Goal: Task Accomplishment & Management: Complete application form

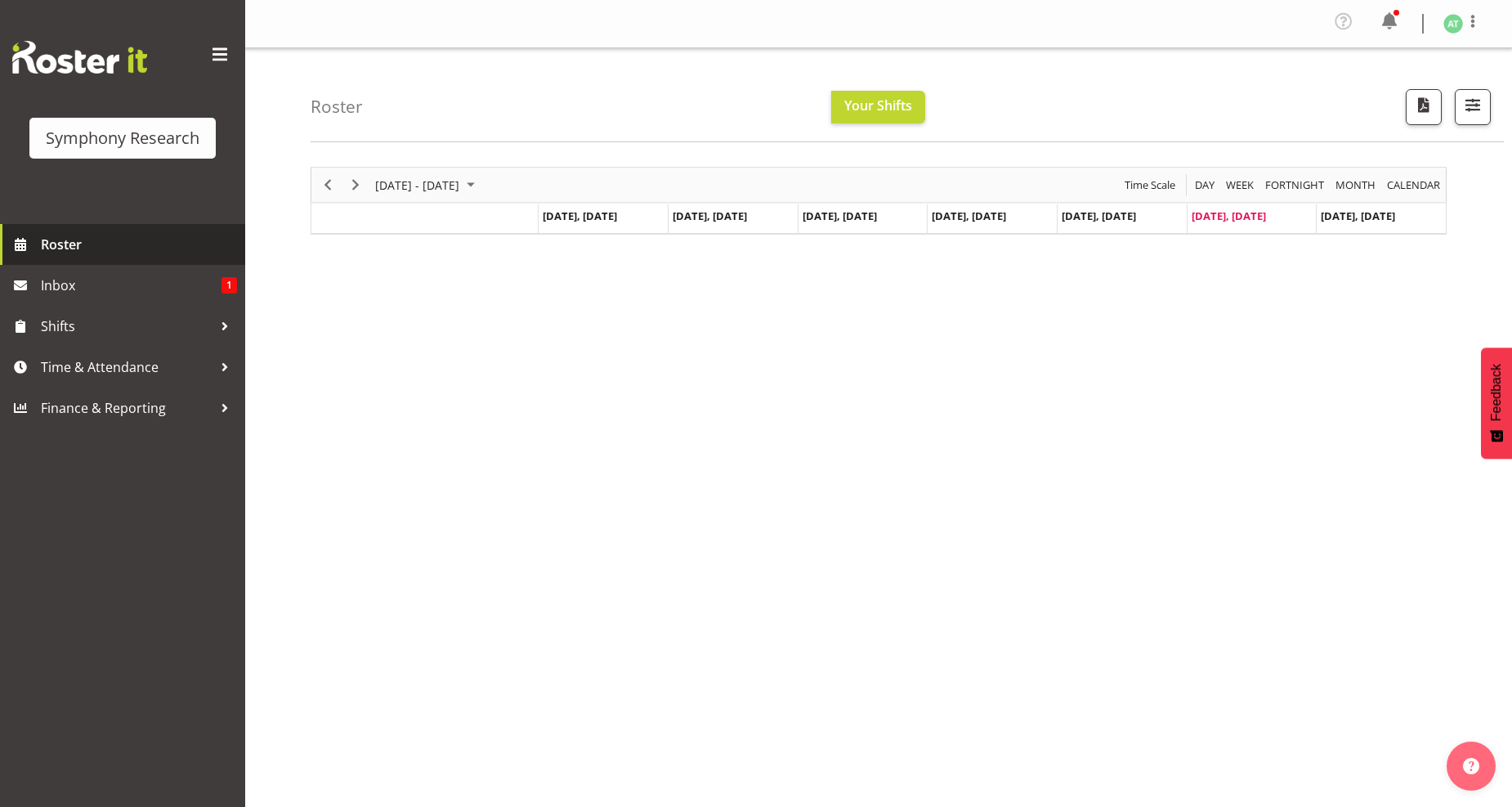
click at [76, 243] on span "Roster" at bounding box center [138, 245] width 196 height 25
click at [353, 190] on span "Next" at bounding box center [355, 185] width 20 height 21
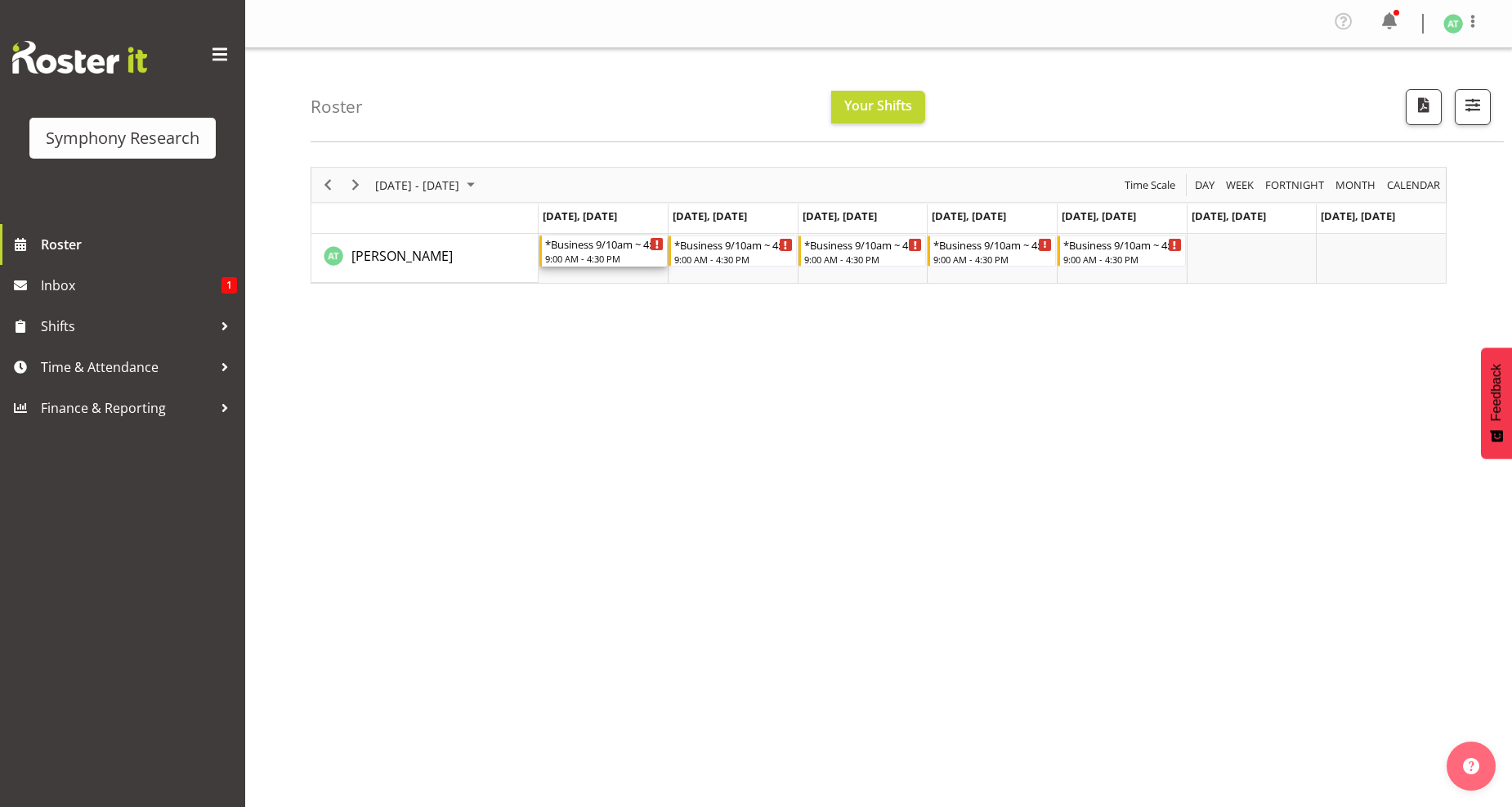
click at [589, 253] on div "9:00 AM - 4:30 PM" at bounding box center [605, 259] width 119 height 13
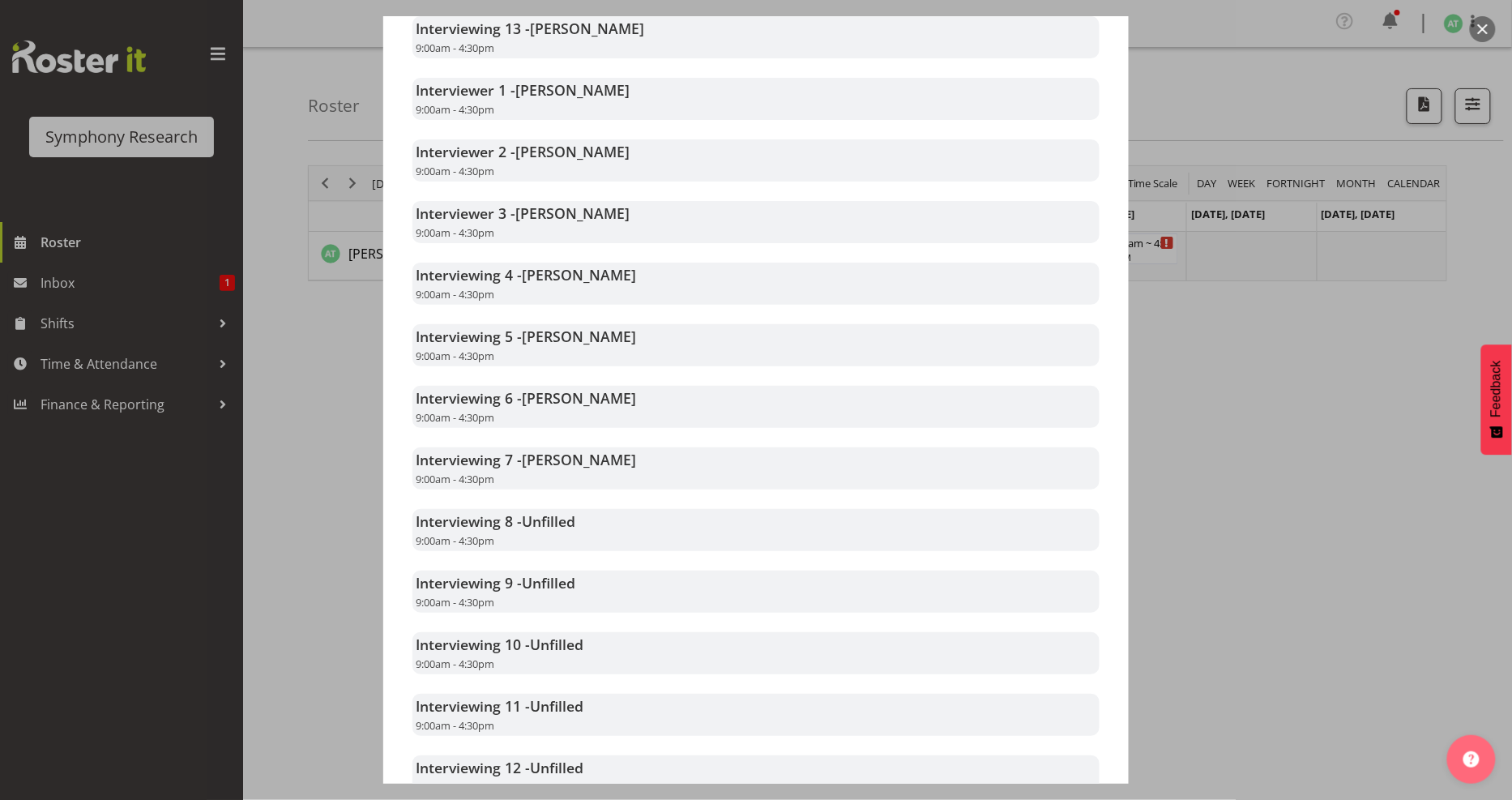
scroll to position [449, 0]
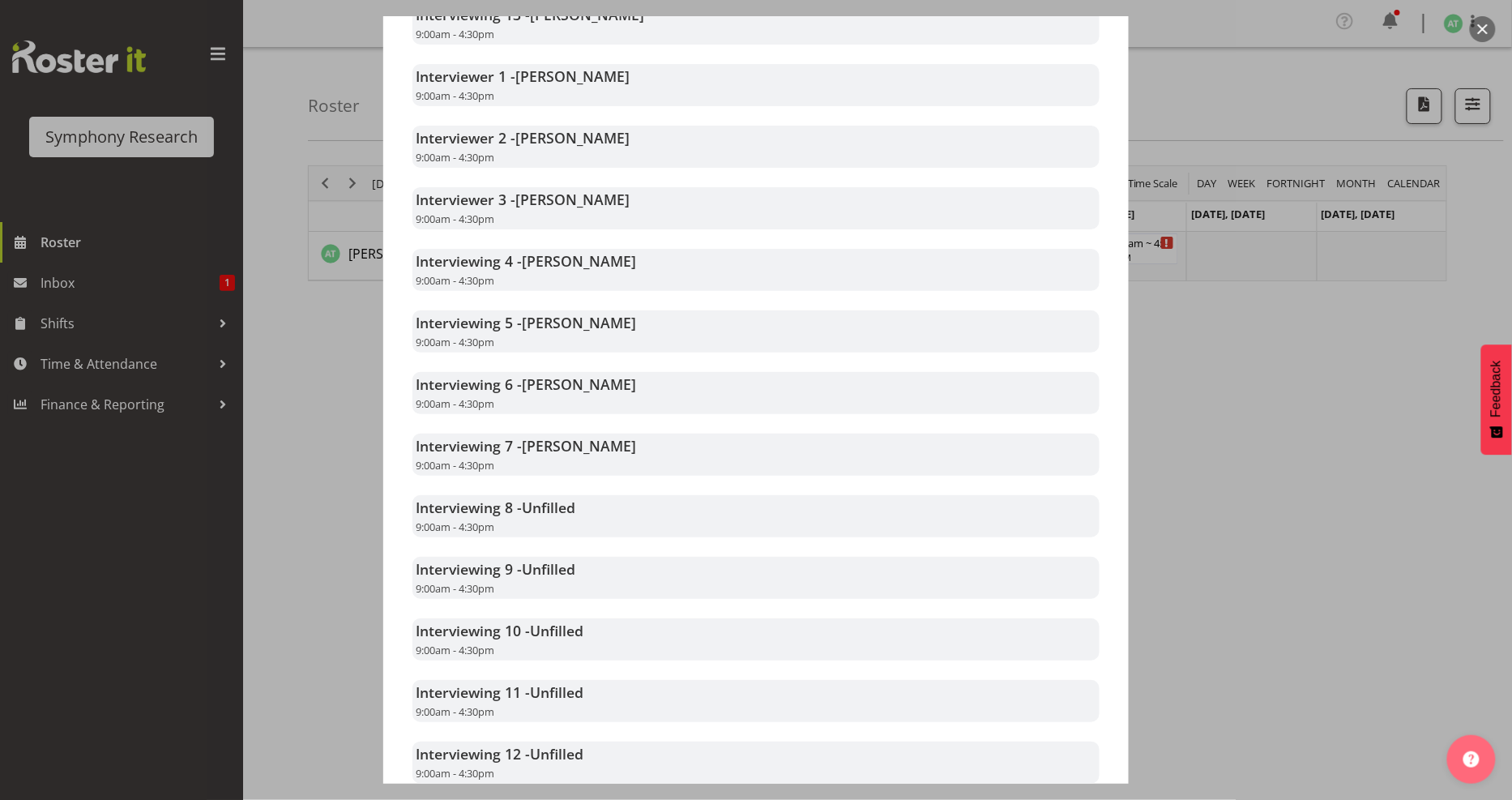
click at [1326, 401] on div at bounding box center [756, 400] width 1512 height 800
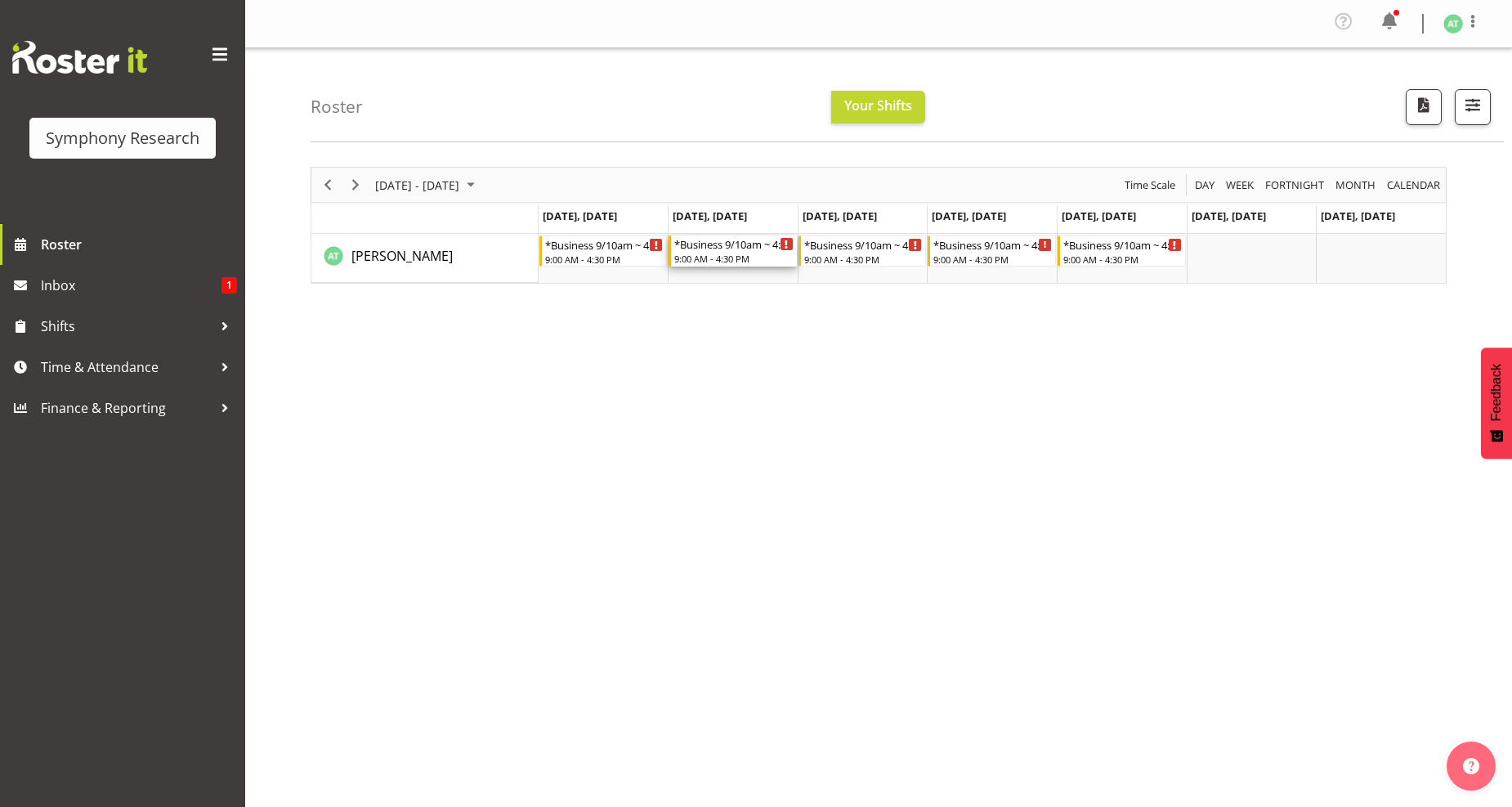
click at [728, 253] on div "9:00 AM - 4:30 PM" at bounding box center [734, 259] width 119 height 13
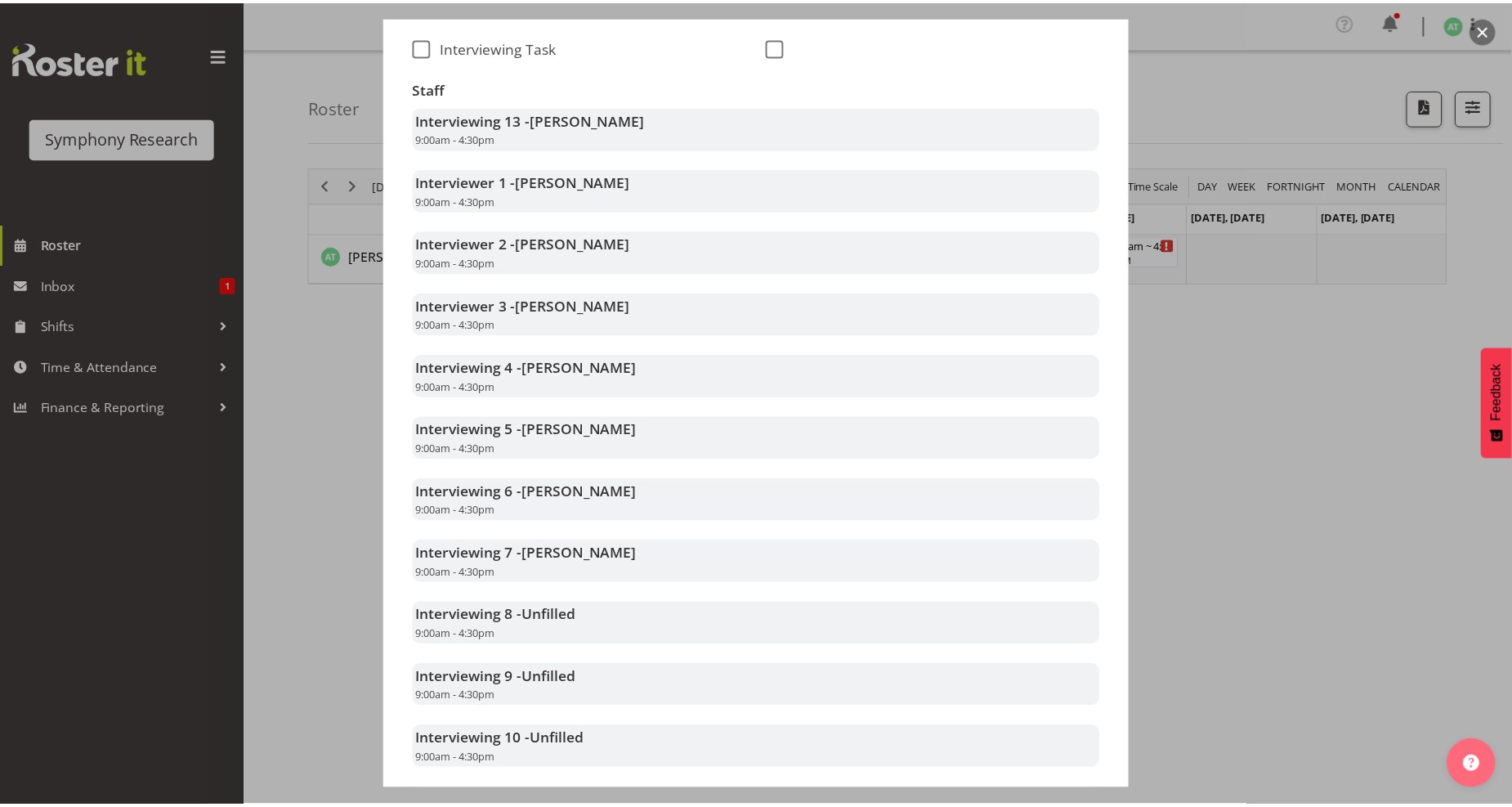
scroll to position [363, 0]
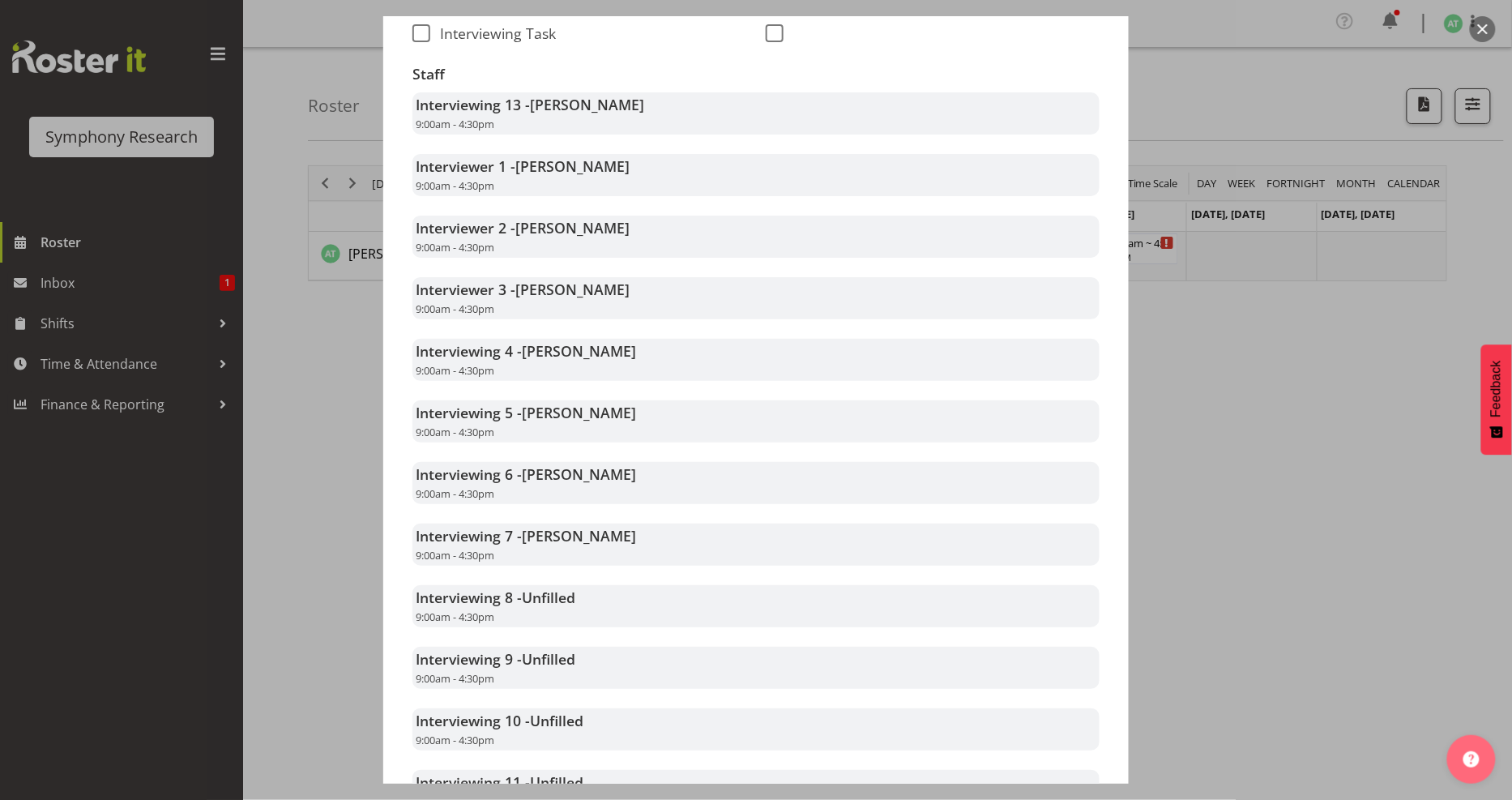
click at [1225, 353] on div at bounding box center [756, 400] width 1512 height 800
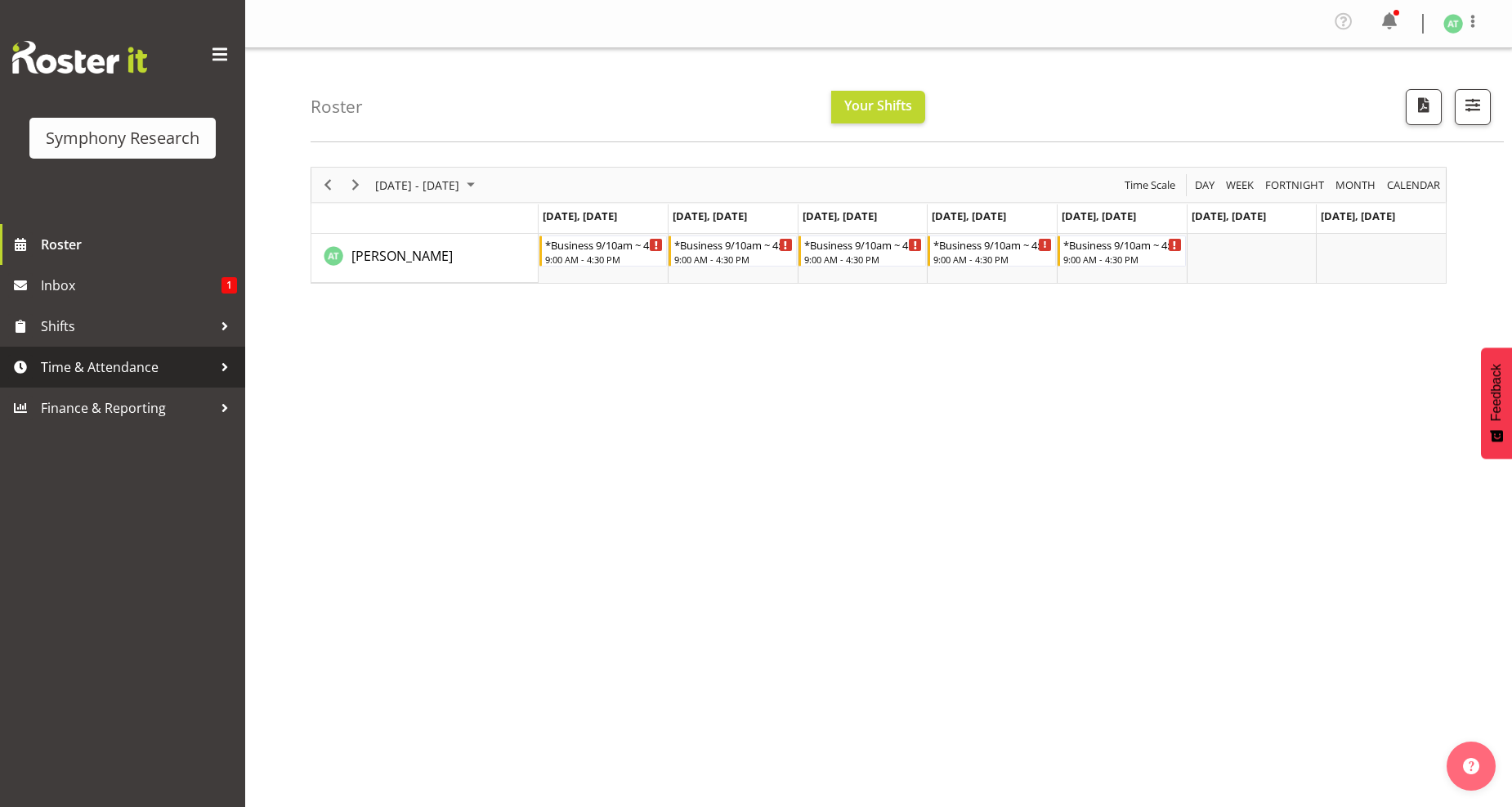
click at [123, 372] on span "Time & Attendance" at bounding box center [126, 367] width 172 height 25
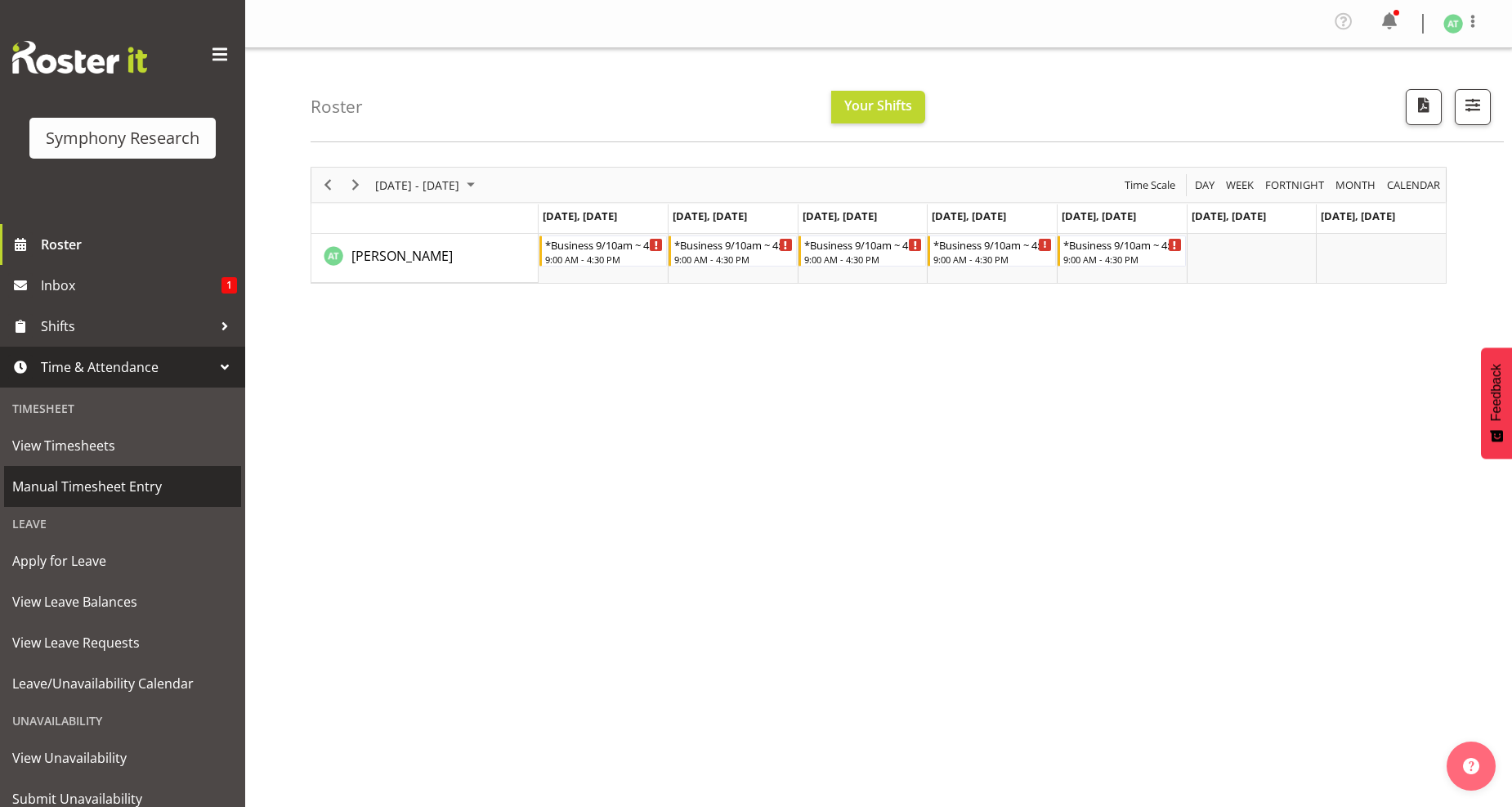
click at [120, 486] on span "Manual Timesheet Entry" at bounding box center [122, 486] width 221 height 25
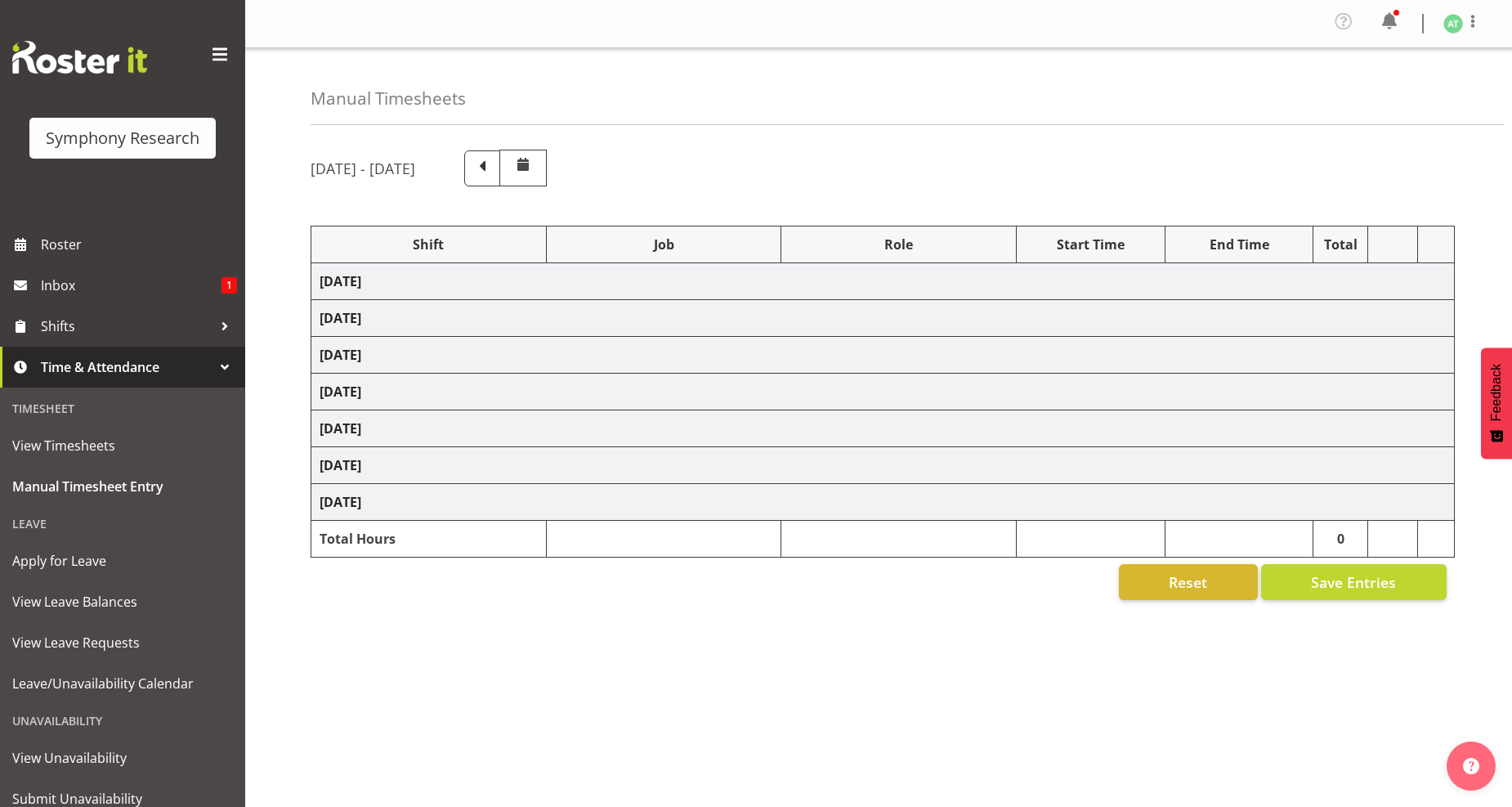
select select "26078"
select select "10527"
select select "47"
select select "26078"
select select "10242"
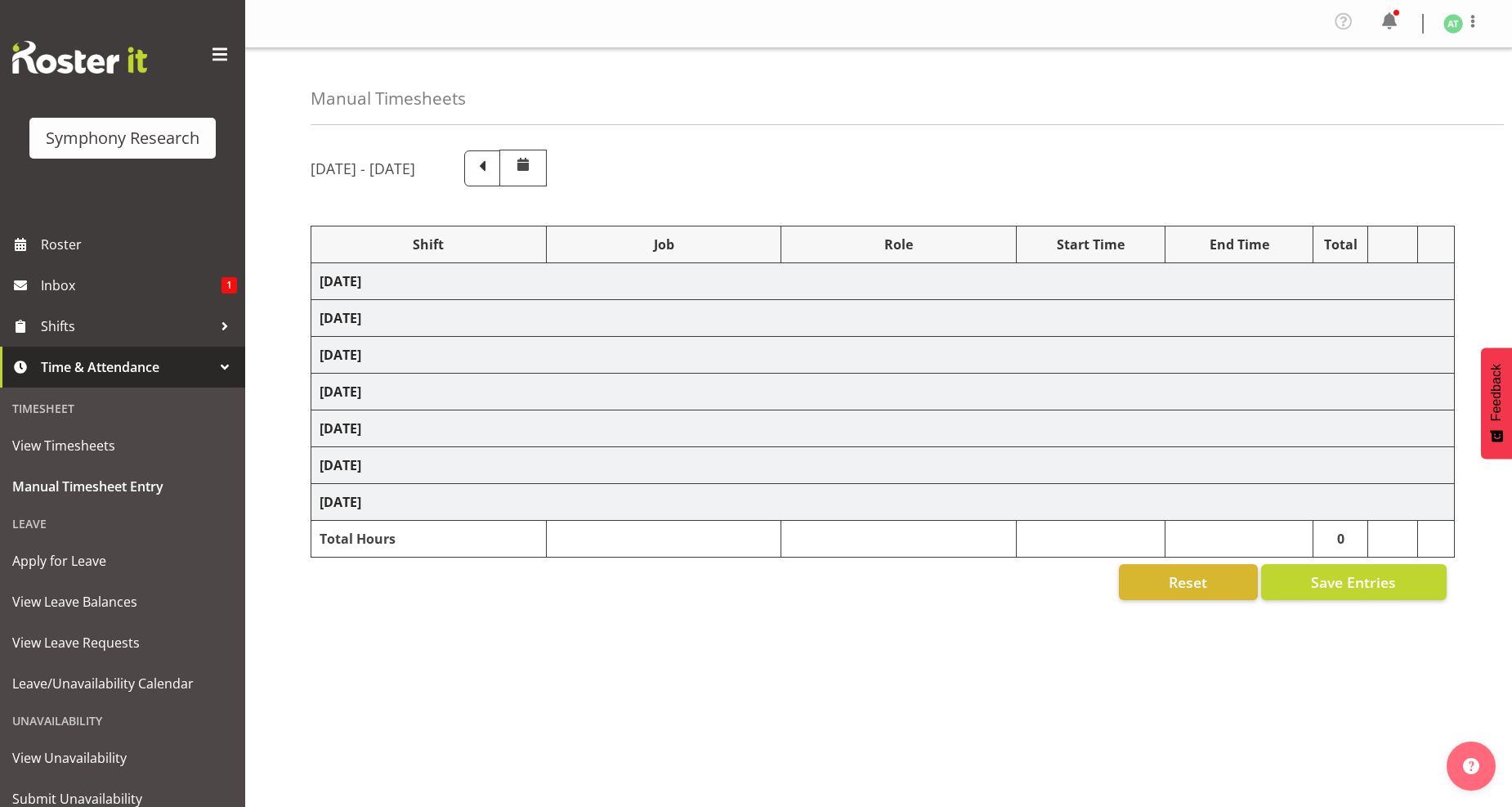
select select "47"
select select "26078"
select select "10242"
select select "47"
select select "26078"
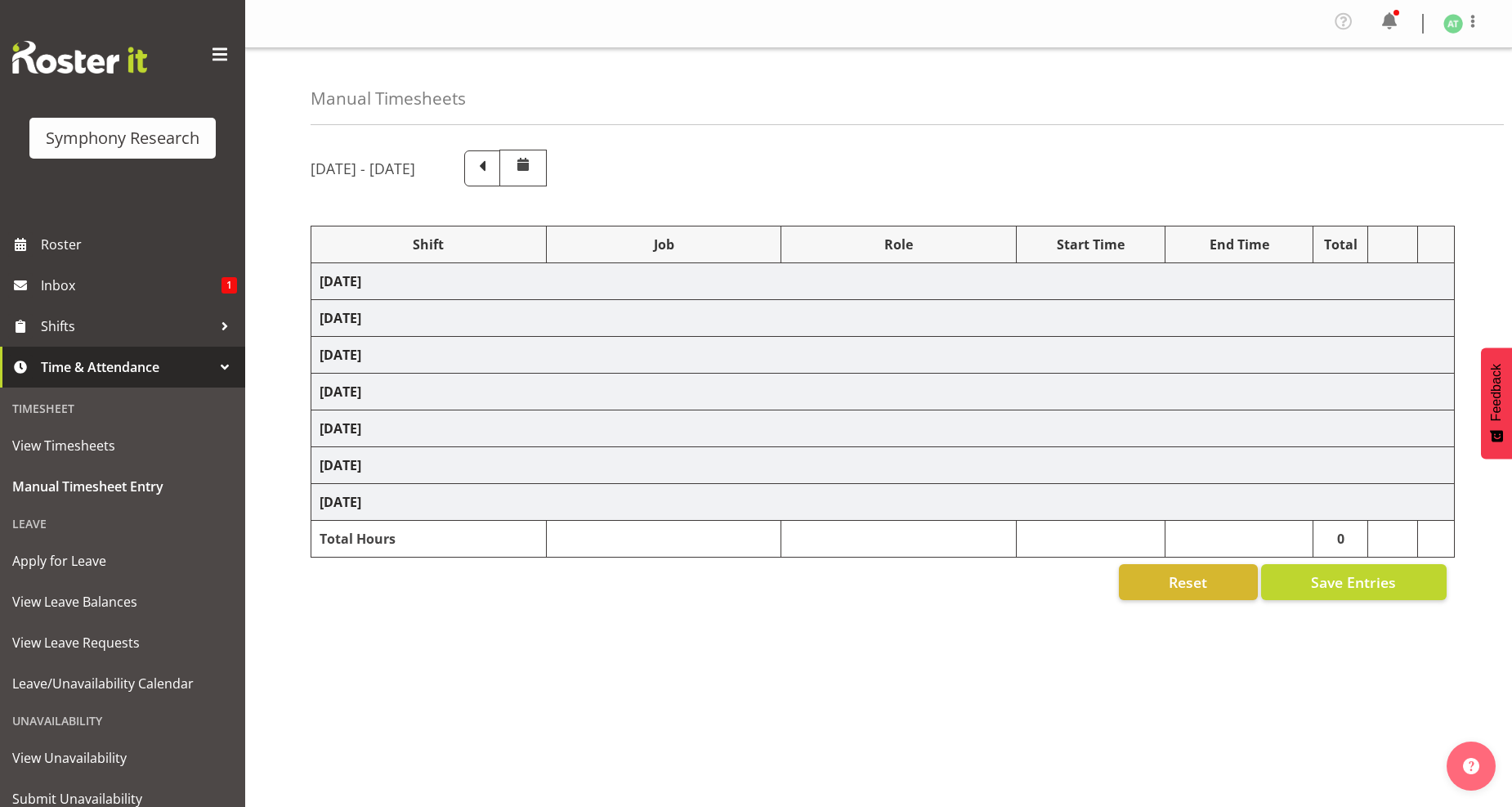
select select "10242"
select select "26078"
select select "10242"
select select "47"
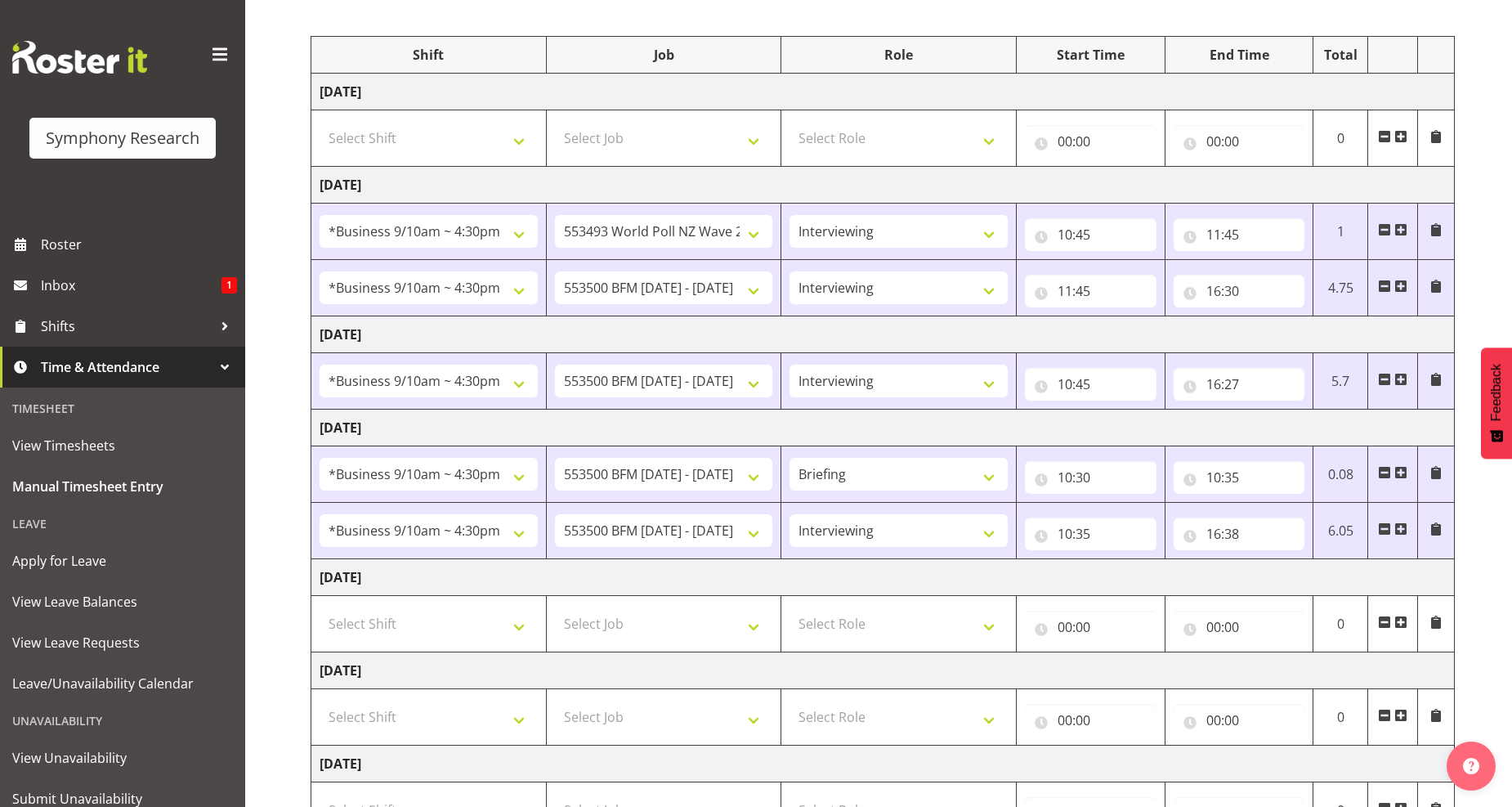
scroll to position [329, 0]
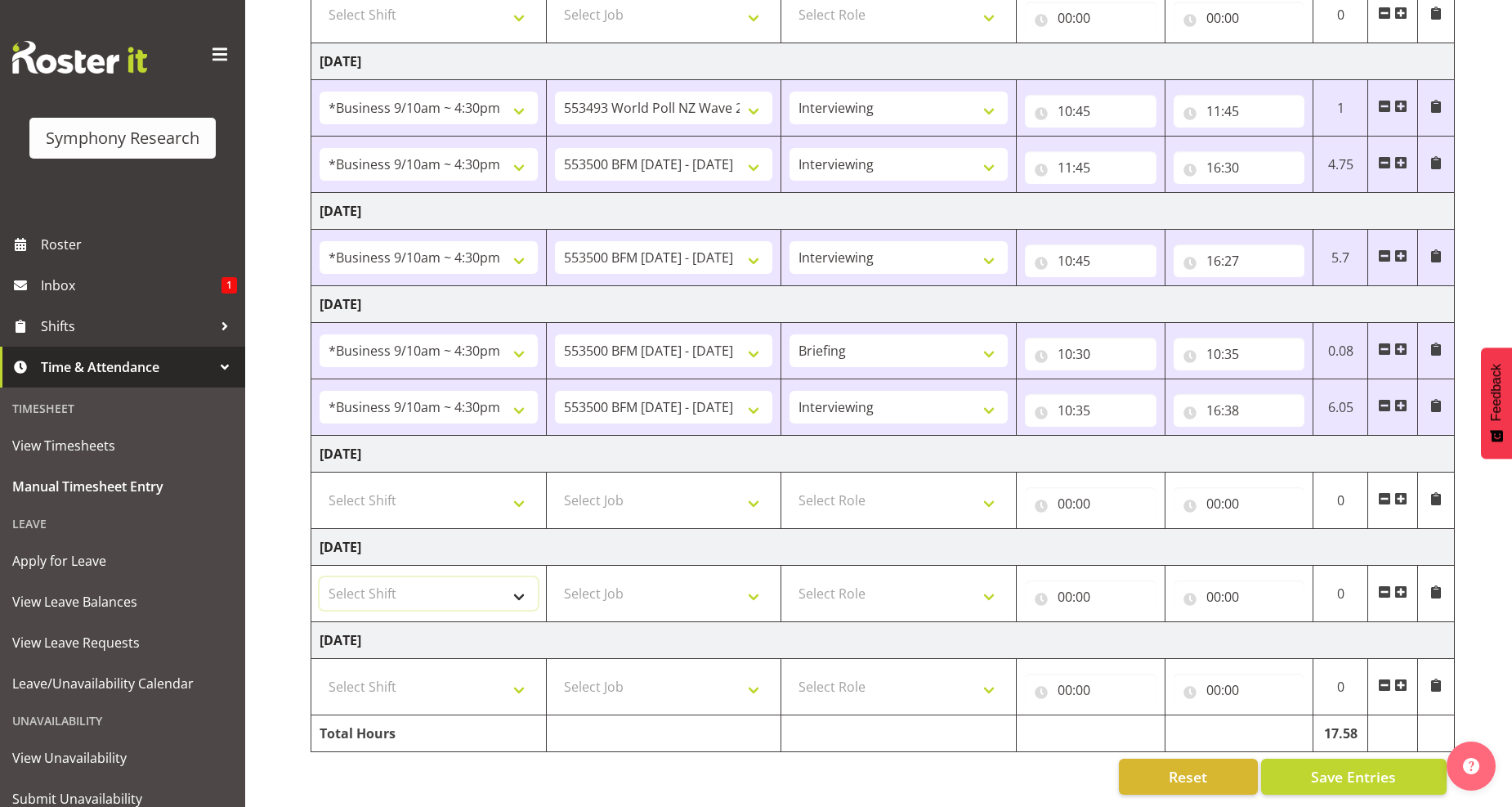
click at [517, 583] on select "Select Shift !!Weekend Residential (Roster IT Shift Label) *Business 9/10am ~ 4…" at bounding box center [428, 594] width 218 height 32
select select "26078"
click at [319, 578] on select "Select Shift !!Weekend Residential (Roster IT Shift Label) *Business 9/10am ~ 4…" at bounding box center [428, 594] width 218 height 32
drag, startPoint x: 754, startPoint y: 590, endPoint x: 752, endPoint y: 578, distance: 12.2
click at [754, 590] on select "Select Job 550060 IF Admin 553492 World Poll Aus Wave 2 Main 2025 553493 World …" at bounding box center [664, 594] width 218 height 32
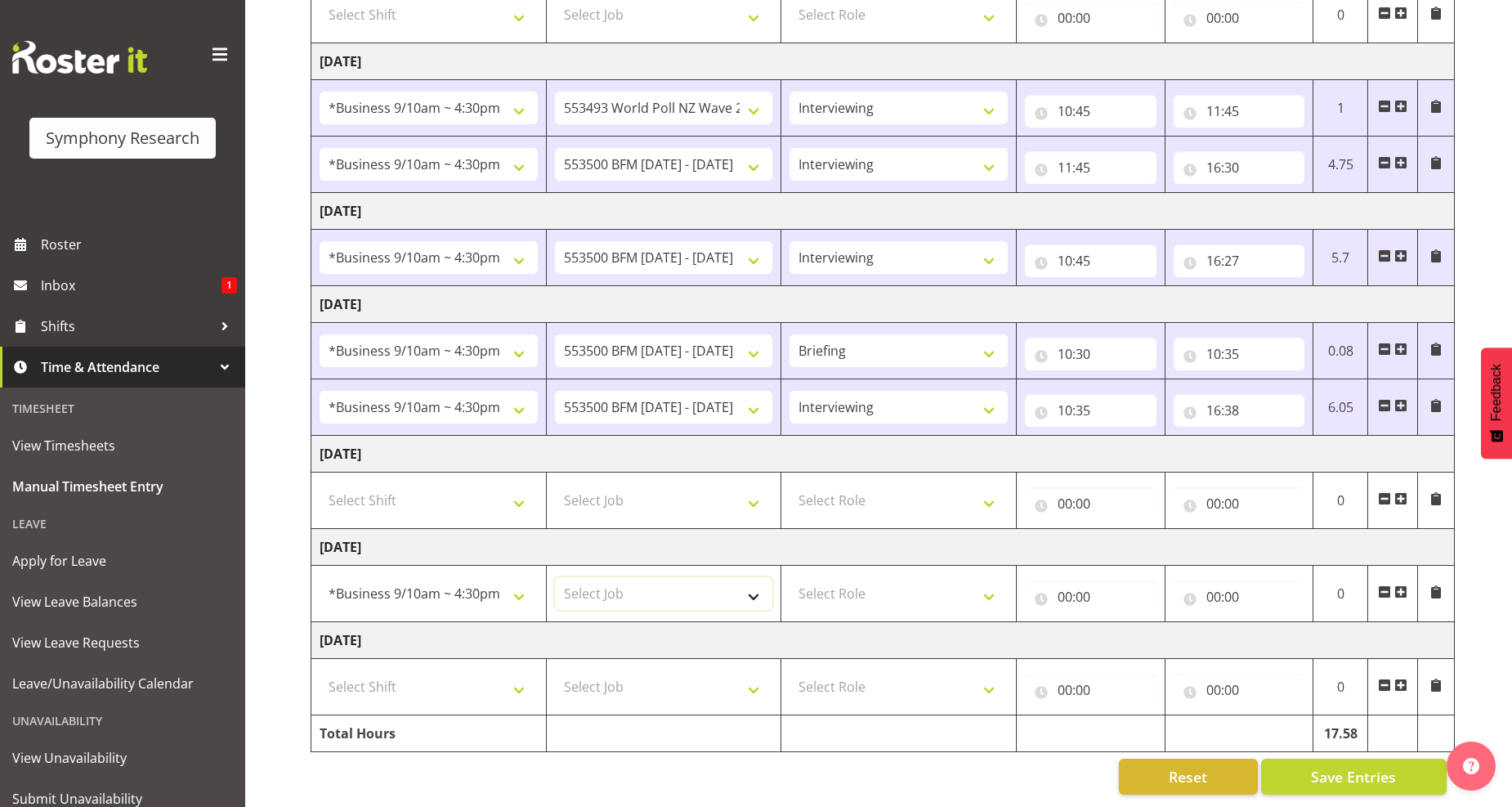
select select "10527"
click at [555, 578] on select "Select Job 550060 IF Admin 553492 World Poll Aus Wave 2 Main 2025 553493 World …" at bounding box center [664, 594] width 218 height 32
drag, startPoint x: 983, startPoint y: 580, endPoint x: 910, endPoint y: 578, distance: 73.0
click at [983, 580] on select "Select Role Briefing Interviewing" at bounding box center [899, 594] width 218 height 32
click at [1083, 580] on input "00:00" at bounding box center [1090, 596] width 132 height 32
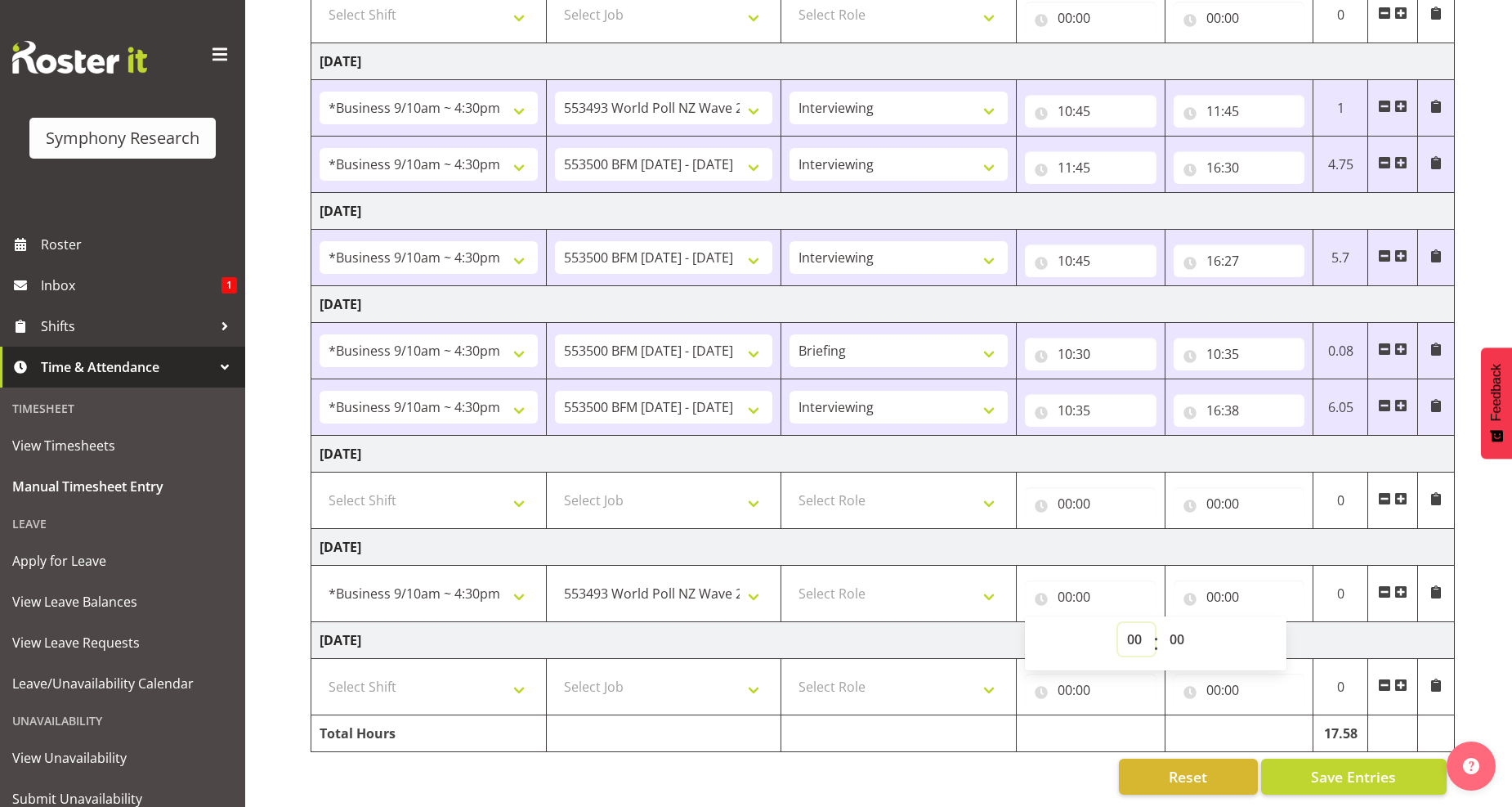
click at [1131, 623] on select "00 01 02 03 04 05 06 07 08 09 10 11 12 13 14 15 16 17 18 19 20 21 22 23" at bounding box center [1136, 639] width 37 height 32
select select "12"
click at [1118, 623] on select "00 01 02 03 04 05 06 07 08 09 10 11 12 13 14 15 16 17 18 19 20 21 22 23" at bounding box center [1136, 639] width 37 height 32
type input "12:00"
click at [1183, 628] on select "00 01 02 03 04 05 06 07 08 09 10 11 12 13 14 15 16 17 18 19 20 21 22 23 24 25 2…" at bounding box center [1178, 639] width 37 height 32
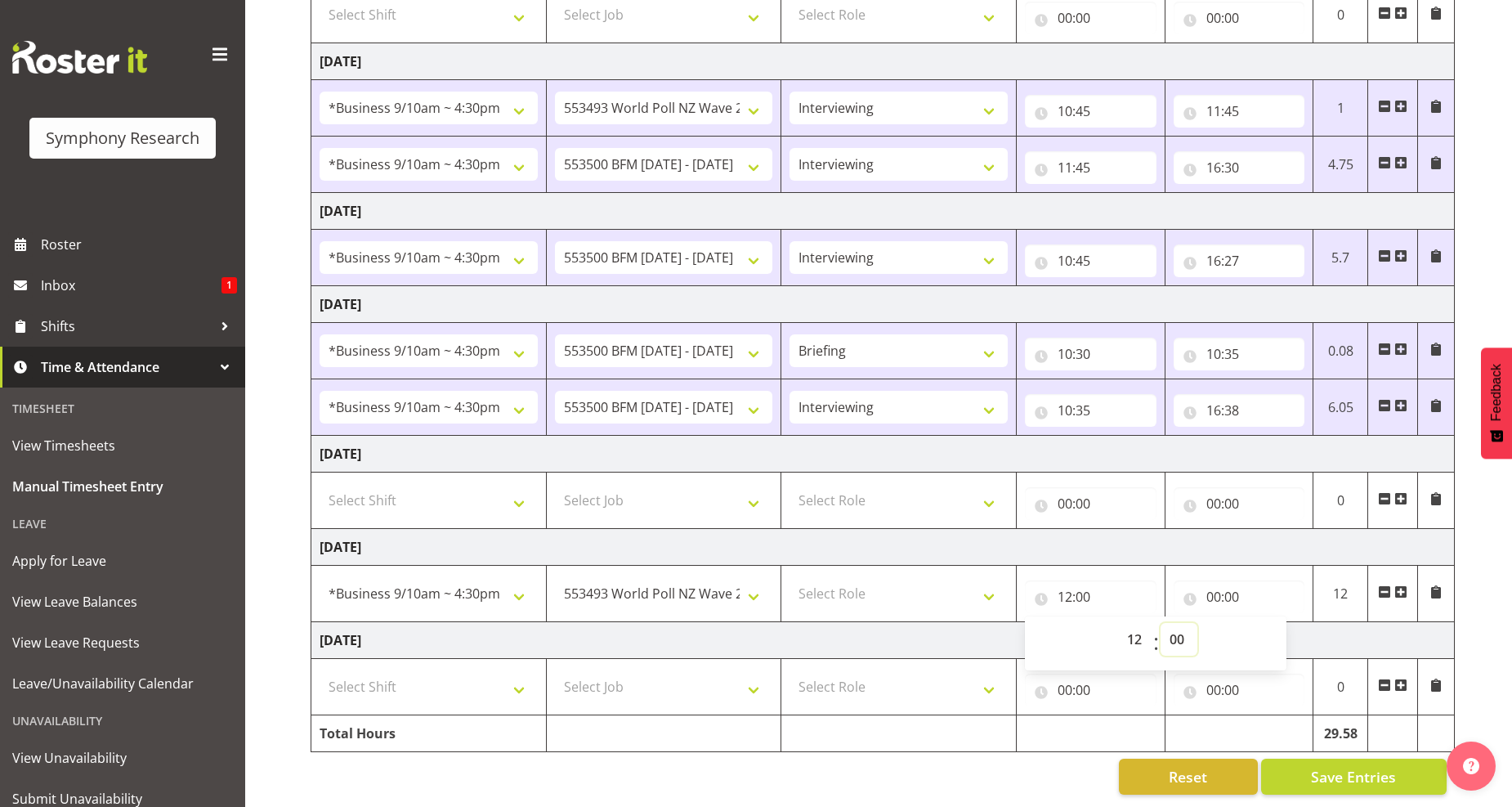
select select "30"
click at [1160, 623] on select "00 01 02 03 04 05 06 07 08 09 10 11 12 13 14 15 16 17 18 19 20 21 22 23 24 25 2…" at bounding box center [1178, 639] width 37 height 32
type input "12:30"
click at [1215, 587] on input "00:00" at bounding box center [1239, 596] width 132 height 32
click at [1276, 625] on select "00 01 02 03 04 05 06 07 08 09 10 11 12 13 14 15 16 17 18 19 20 21 22 23" at bounding box center [1284, 639] width 37 height 32
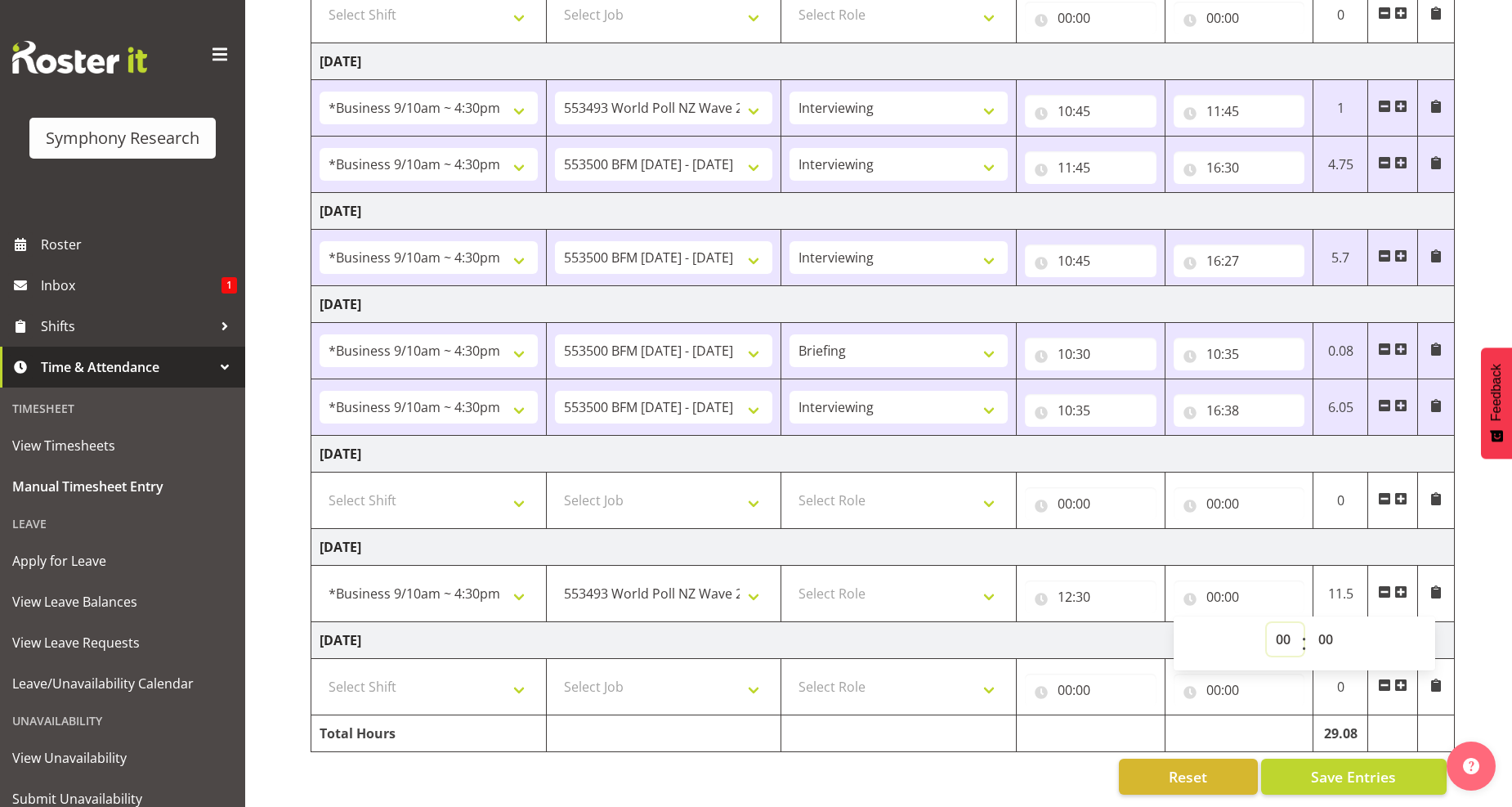
select select "12"
click at [1266, 623] on select "00 01 02 03 04 05 06 07 08 09 10 11 12 13 14 15 16 17 18 19 20 21 22 23" at bounding box center [1284, 639] width 37 height 32
type input "12:00"
click at [1324, 630] on select "00 01 02 03 04 05 06 07 08 09 10 11 12 13 14 15 16 17 18 19 20 21 22 23 24 25 2…" at bounding box center [1327, 639] width 37 height 32
select select "37"
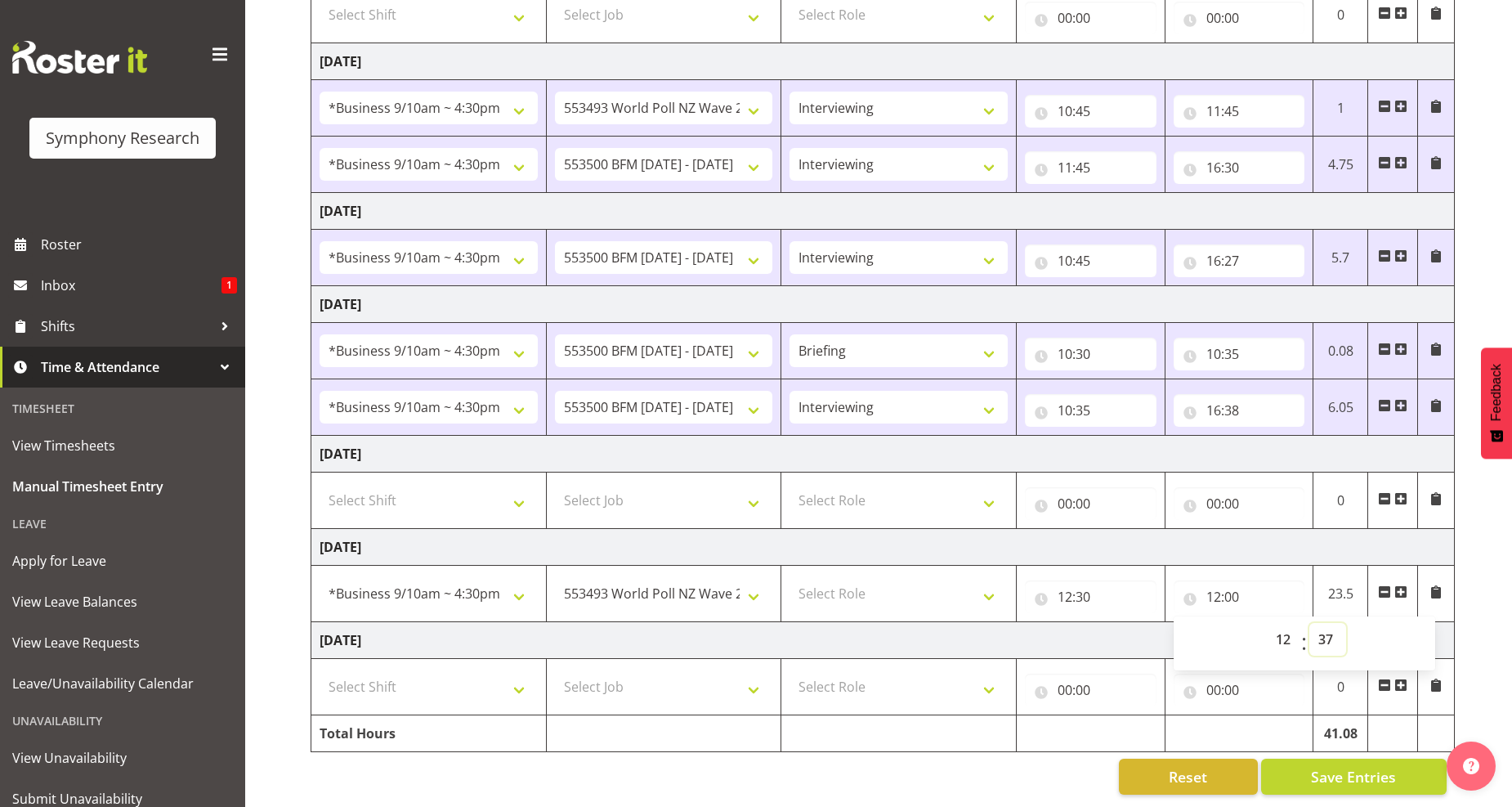
click at [1309, 623] on select "00 01 02 03 04 05 06 07 08 09 10 11 12 13 14 15 16 17 18 19 20 21 22 23 24 25 2…" at bounding box center [1327, 639] width 37 height 32
type input "12:37"
drag, startPoint x: 1407, startPoint y: 576, endPoint x: 1352, endPoint y: 595, distance: 58.2
click at [1404, 585] on span at bounding box center [1401, 592] width 13 height 13
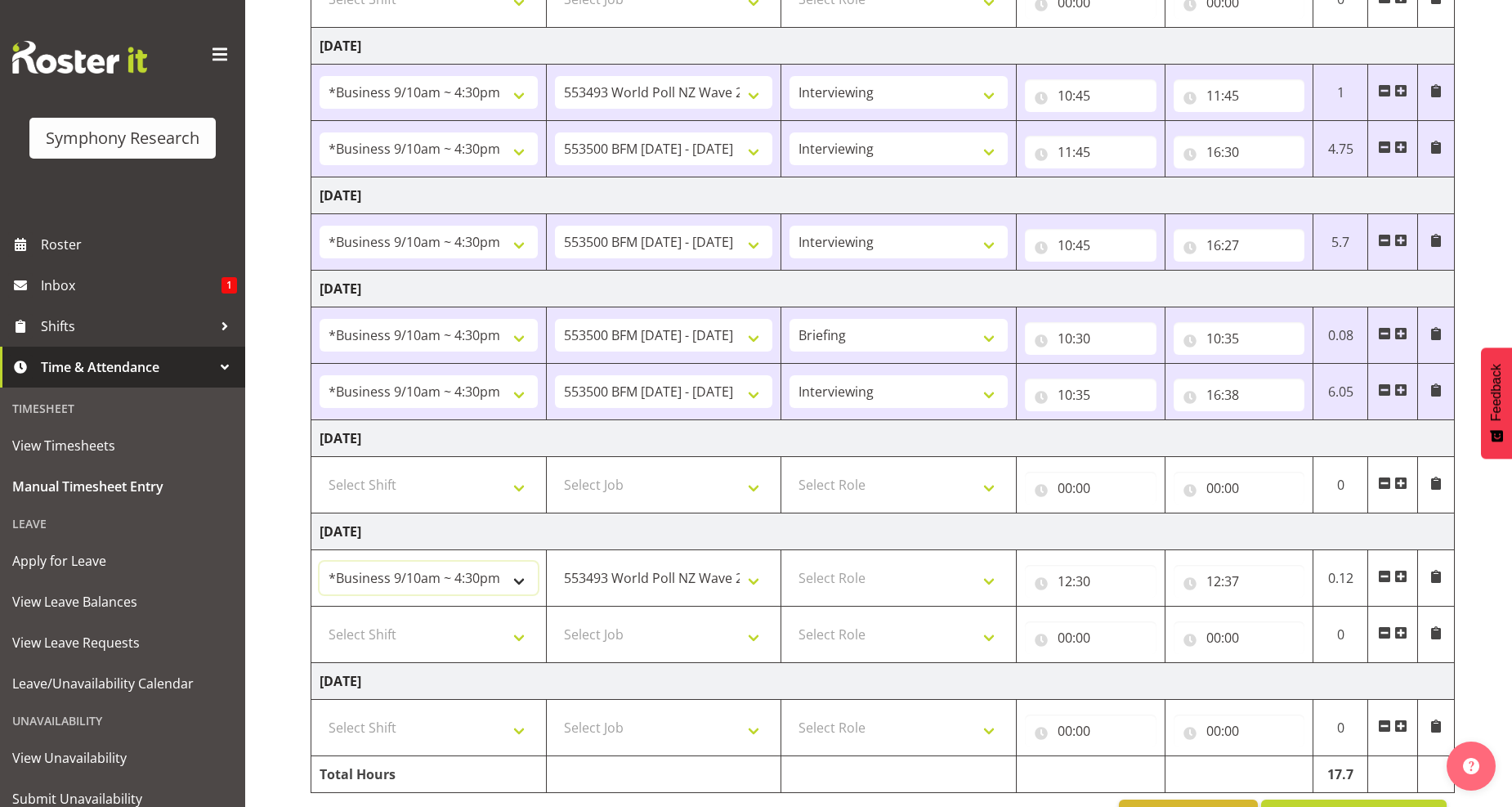
click at [520, 578] on select "!!Weekend Residential (Roster IT Shift Label) *Business 9/10am ~ 4:30pm *Busine…" at bounding box center [428, 578] width 218 height 32
select select "41319"
click at [319, 563] on select "!!Weekend Residential (Roster IT Shift Label) *Business 9/10am ~ 4:30pm *Busine…" at bounding box center [428, 578] width 218 height 32
click at [756, 639] on select "Select Job 550060 IF Admin 553492 World Poll Aus Wave 2 Main 2025 553493 World …" at bounding box center [664, 634] width 218 height 32
select select "10527"
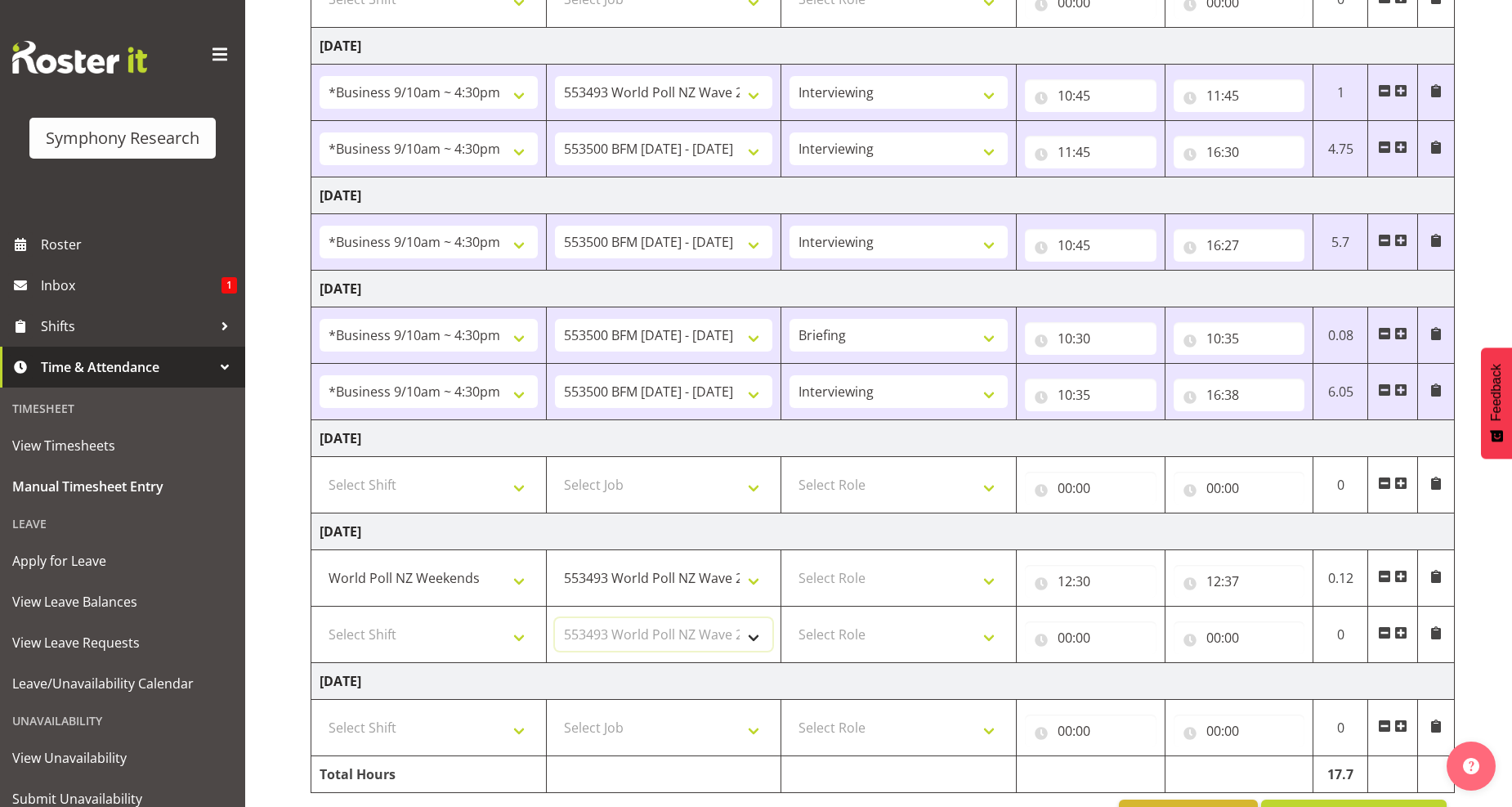
click at [555, 619] on select "Select Job 550060 IF Admin 553492 World Poll Aus Wave 2 Main 2025 553493 World …" at bounding box center [664, 634] width 218 height 32
click at [986, 582] on select "Select Role Briefing Interviewing" at bounding box center [899, 578] width 218 height 32
select select "297"
click at [790, 563] on select "Select Role Briefing Interviewing" at bounding box center [899, 578] width 218 height 32
click at [519, 637] on select "Select Shift !!Weekend Residential (Roster IT Shift Label) *Business 9/10am ~ 4…" at bounding box center [428, 634] width 218 height 32
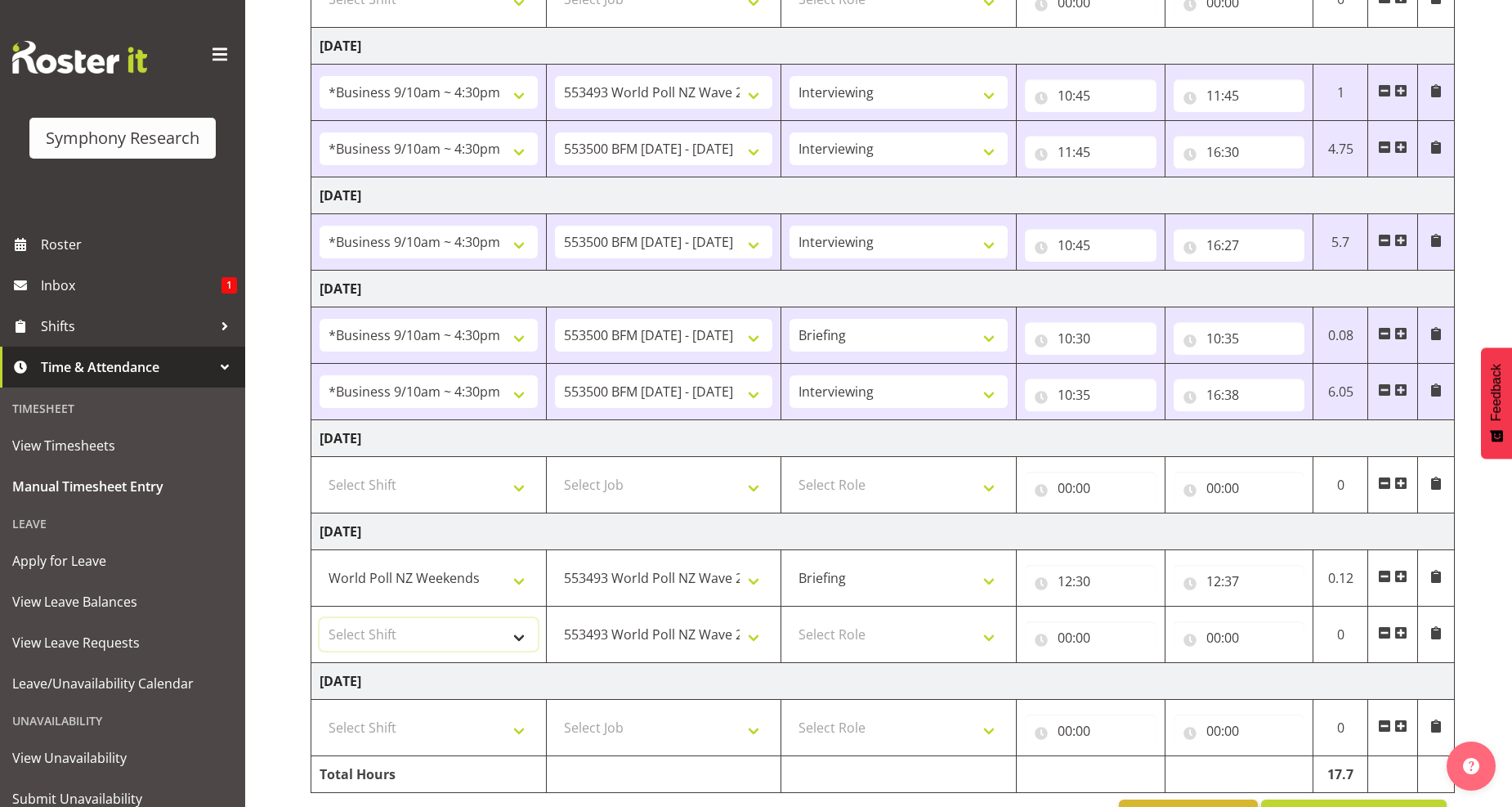
select select "41319"
click at [319, 619] on select "Select Shift !!Weekend Residential (Roster IT Shift Label) *Business 9/10am ~ 4…" at bounding box center [428, 634] width 218 height 32
drag, startPoint x: 993, startPoint y: 636, endPoint x: 932, endPoint y: 622, distance: 62.6
click at [993, 636] on select "Select Role Briefing Interviewing" at bounding box center [899, 634] width 218 height 32
select select "47"
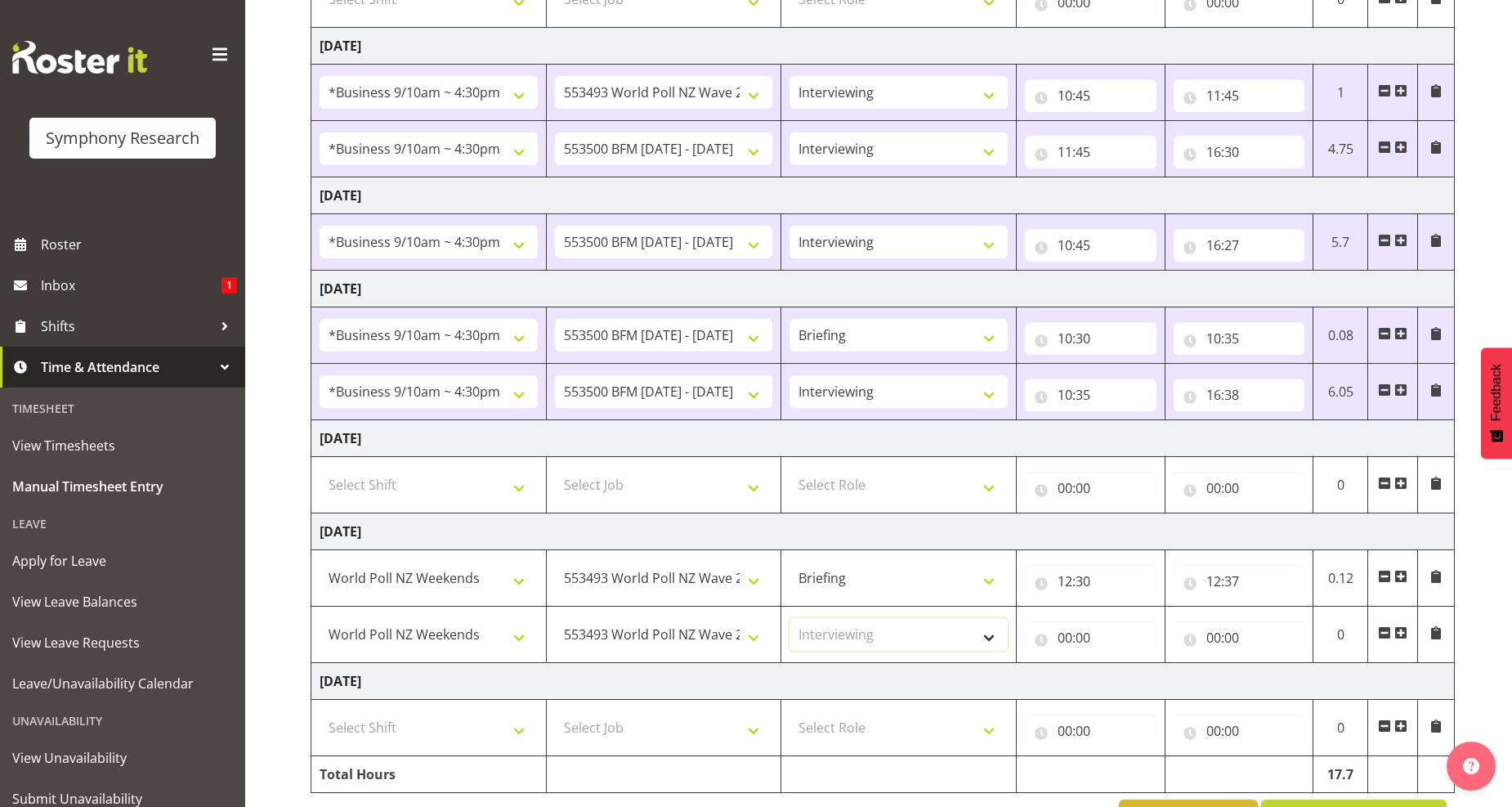
click at [790, 619] on select "Select Role Briefing Interviewing" at bounding box center [899, 634] width 218 height 32
click at [1068, 637] on input "00:00" at bounding box center [1090, 637] width 132 height 32
click at [1135, 684] on select "00 01 02 03 04 05 06 07 08 09 10 11 12 13 14 15 16 17 18 19 20 21 22 23" at bounding box center [1136, 680] width 37 height 32
select select "12"
click at [1118, 666] on select "00 01 02 03 04 05 06 07 08 09 10 11 12 13 14 15 16 17 18 19 20 21 22 23" at bounding box center [1136, 680] width 37 height 32
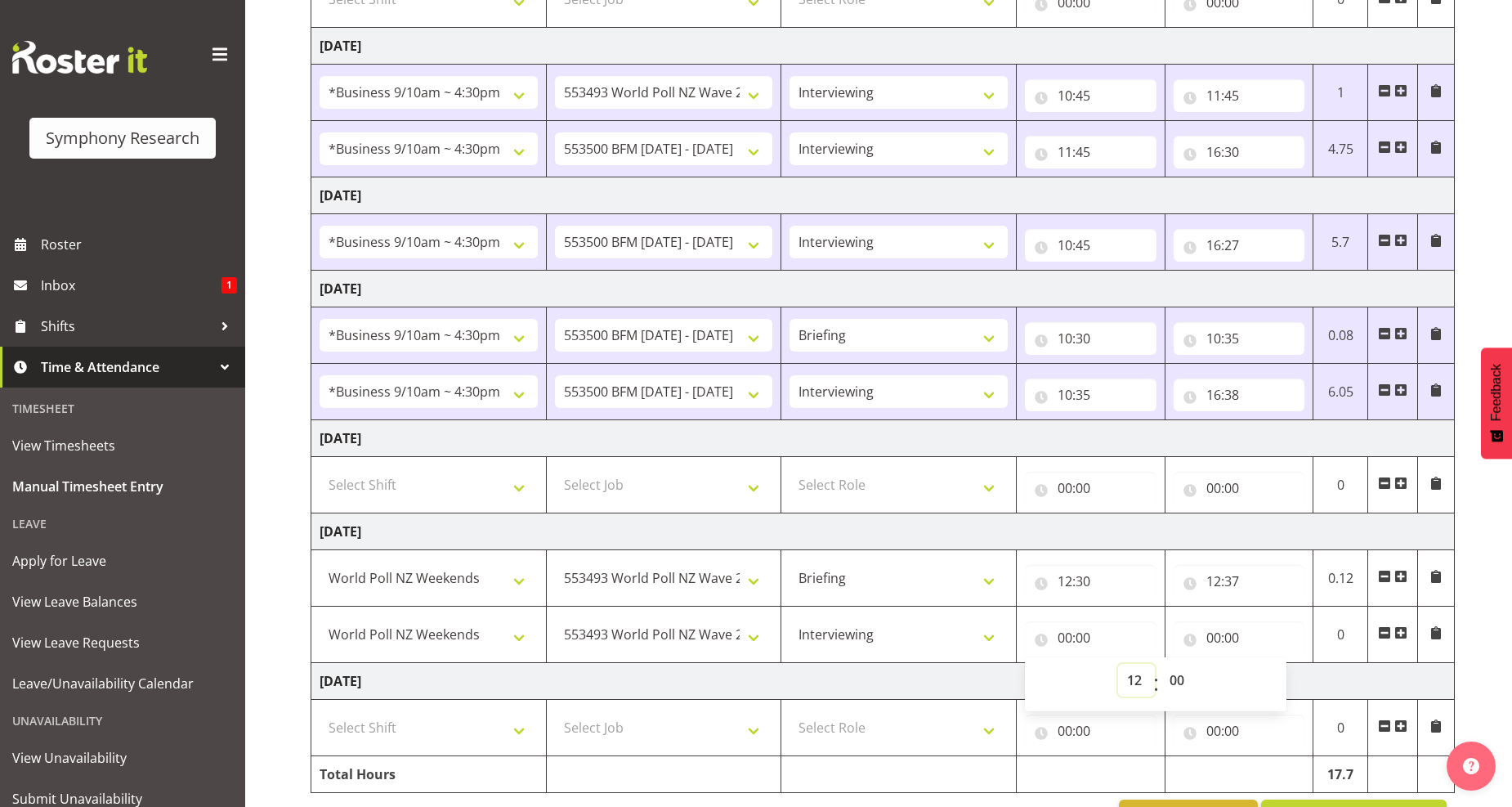
type input "12:00"
click at [1173, 688] on select "00 01 02 03 04 05 06 07 08 09 10 11 12 13 14 15 16 17 18 19 20 21 22 23 24 25 2…" at bounding box center [1178, 680] width 37 height 32
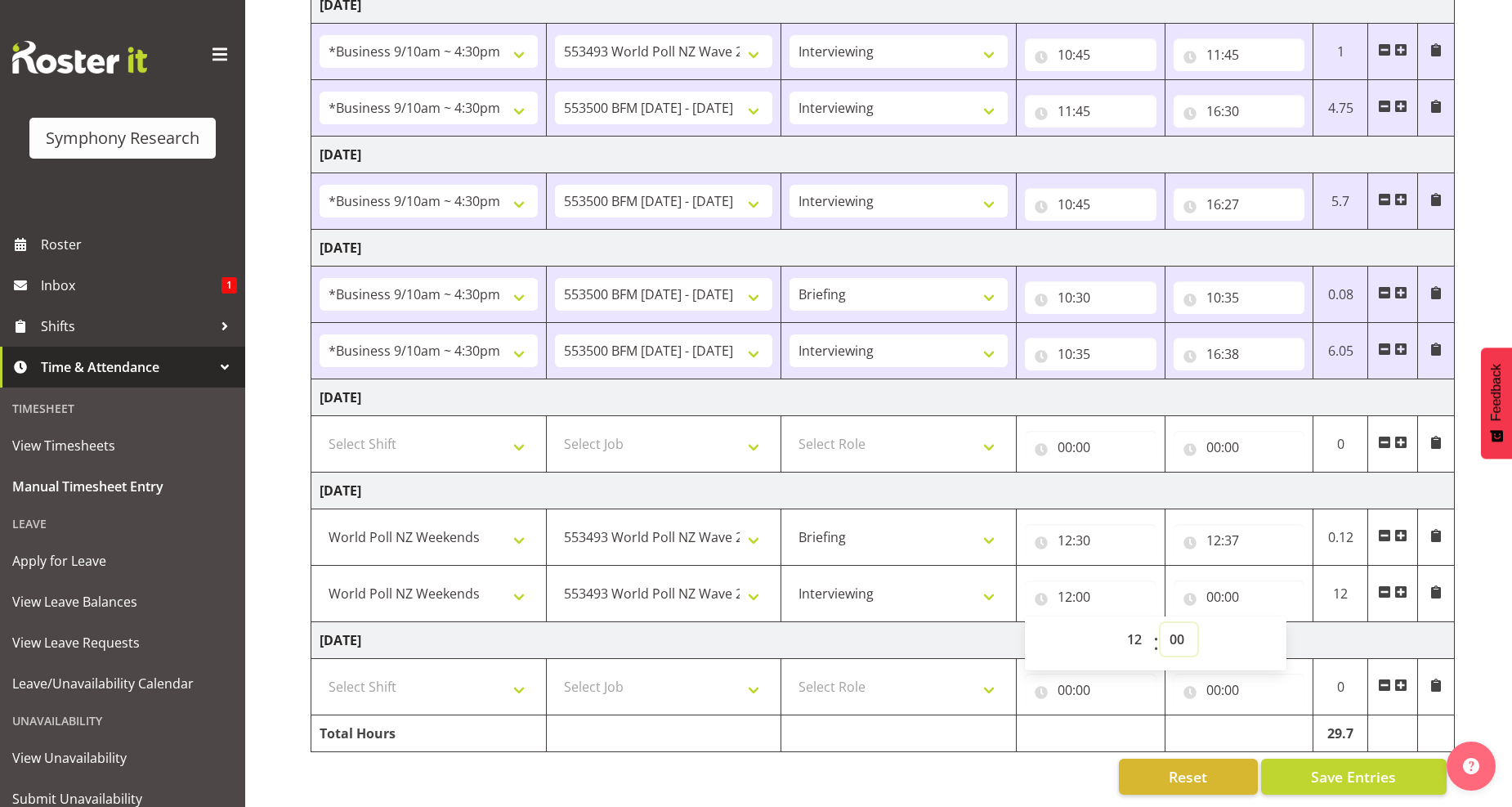
click at [1175, 623] on select "00 01 02 03 04 05 06 07 08 09 10 11 12 13 14 15 16 17 18 19 20 21 22 23 24 25 2…" at bounding box center [1178, 639] width 37 height 32
select select "37"
click at [1160, 623] on select "00 01 02 03 04 05 06 07 08 09 10 11 12 13 14 15 16 17 18 19 20 21 22 23 24 25 2…" at bounding box center [1178, 639] width 37 height 32
type input "12:37"
click at [1222, 586] on input "00:00" at bounding box center [1239, 596] width 132 height 32
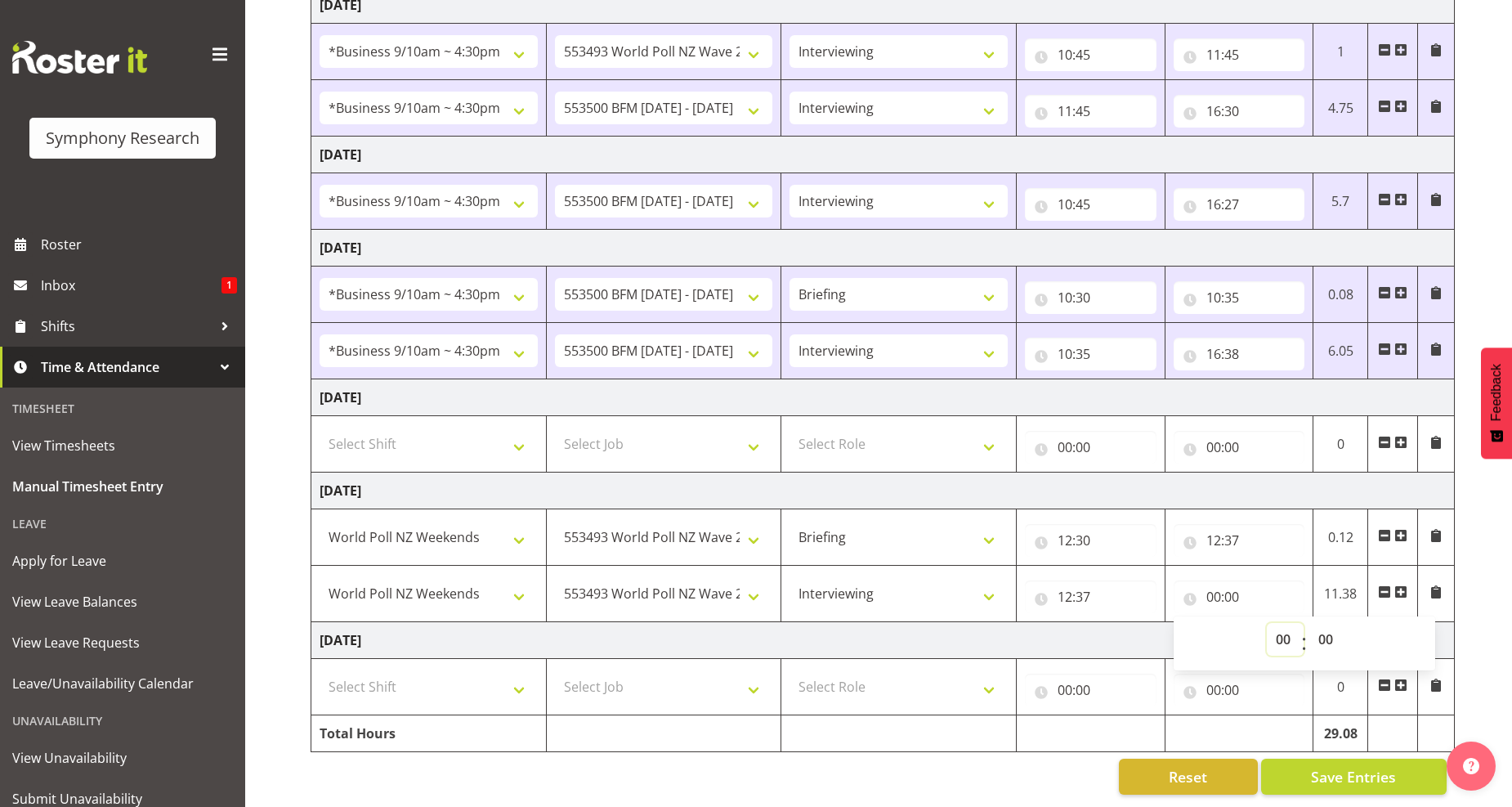
click at [1288, 630] on select "00 01 02 03 04 05 06 07 08 09 10 11 12 13 14 15 16 17 18 19 20 21 22 23" at bounding box center [1284, 639] width 37 height 32
click at [1281, 627] on select "00 01 02 03 04 05 06 07 08 09 10 11 12 13 14 15 16 17 18 19 20 21 22 23" at bounding box center [1284, 639] width 37 height 32
select select "13"
click at [1266, 623] on select "00 01 02 03 04 05 06 07 08 09 10 11 12 13 14 15 16 17 18 19 20 21 22 23" at bounding box center [1284, 639] width 37 height 32
type input "13:00"
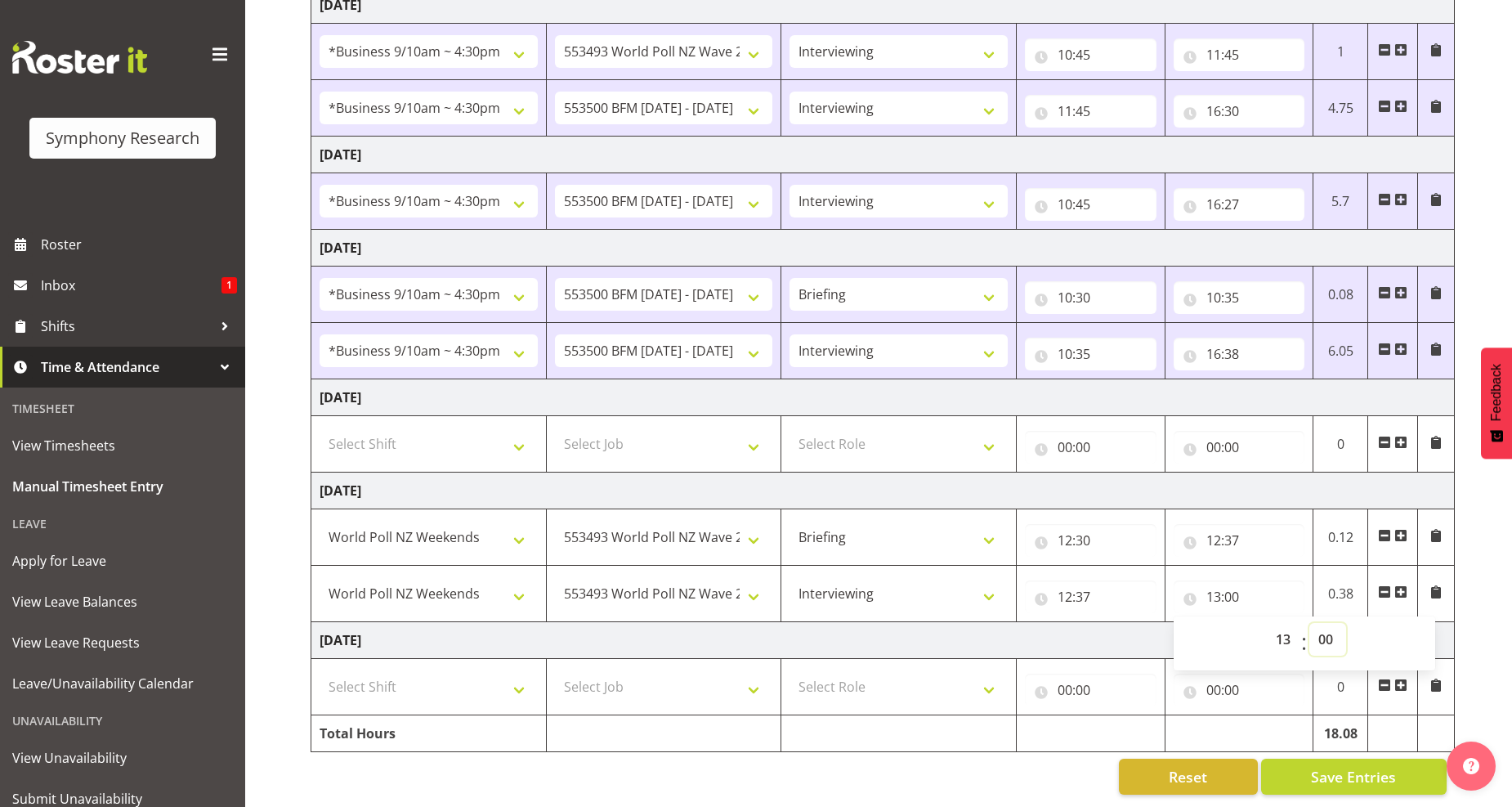
click at [1333, 626] on select "00 01 02 03 04 05 06 07 08 09 10 11 12 13 14 15 16 17 18 19 20 21 22 23 24 25 2…" at bounding box center [1327, 639] width 37 height 32
select select "15"
click at [1309, 623] on select "00 01 02 03 04 05 06 07 08 09 10 11 12 13 14 15 16 17 18 19 20 21 22 23 24 25 2…" at bounding box center [1327, 639] width 37 height 32
type input "13:15"
click at [1400, 585] on span at bounding box center [1401, 592] width 13 height 13
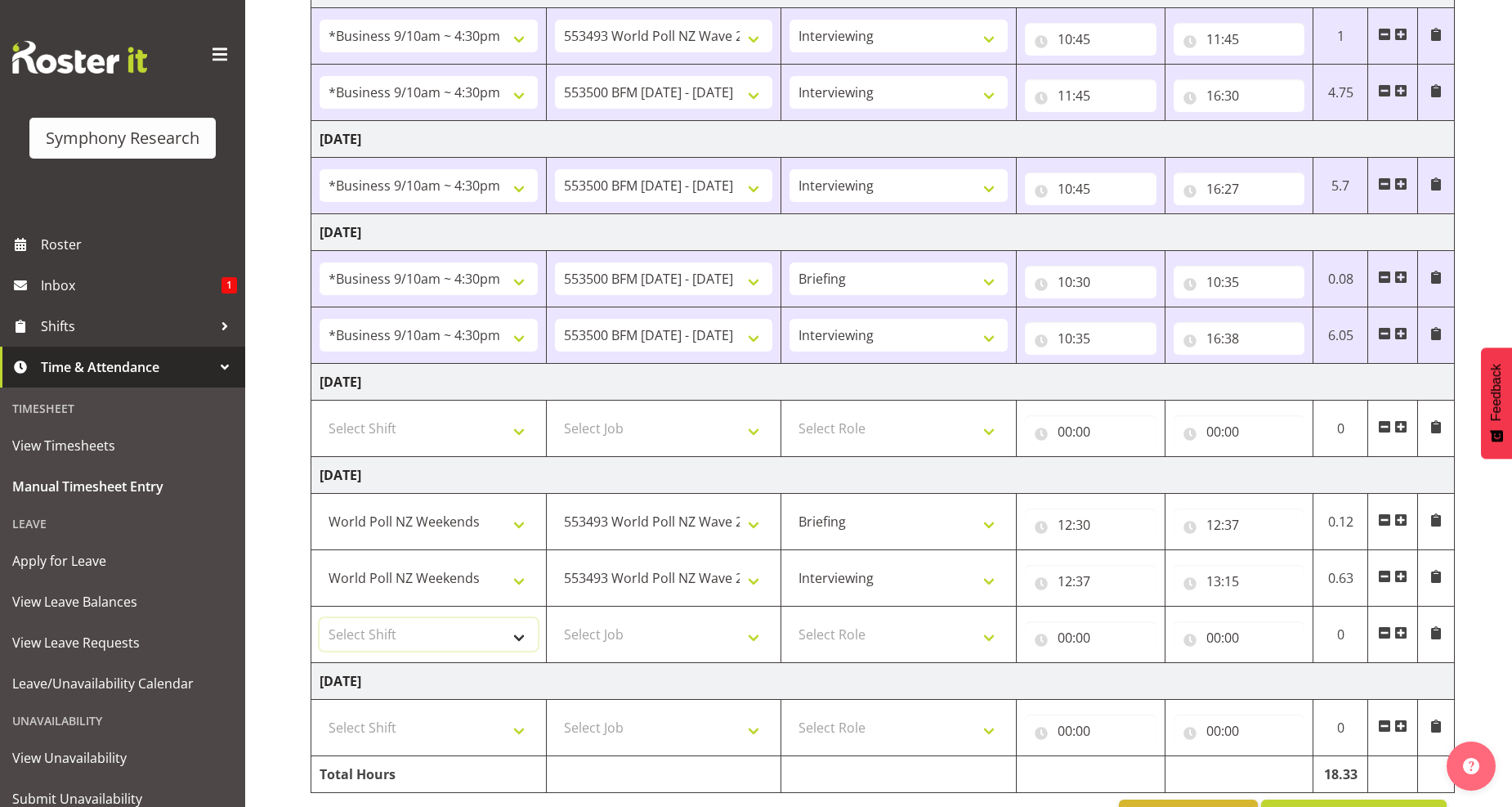
click at [519, 646] on select "Select Shift !!Weekend Residential (Roster IT Shift Label) *Business 9/10am ~ 4…" at bounding box center [428, 634] width 218 height 32
select select "11547"
click at [319, 619] on select "Select Shift !!Weekend Residential (Roster IT Shift Label) *Business 9/10am ~ 4…" at bounding box center [428, 634] width 218 height 32
drag, startPoint x: 755, startPoint y: 635, endPoint x: 746, endPoint y: 628, distance: 11.4
click at [755, 635] on select "Select Job 550060 IF Admin 553492 World Poll Aus Wave 2 Main 2025 553493 World …" at bounding box center [664, 634] width 218 height 32
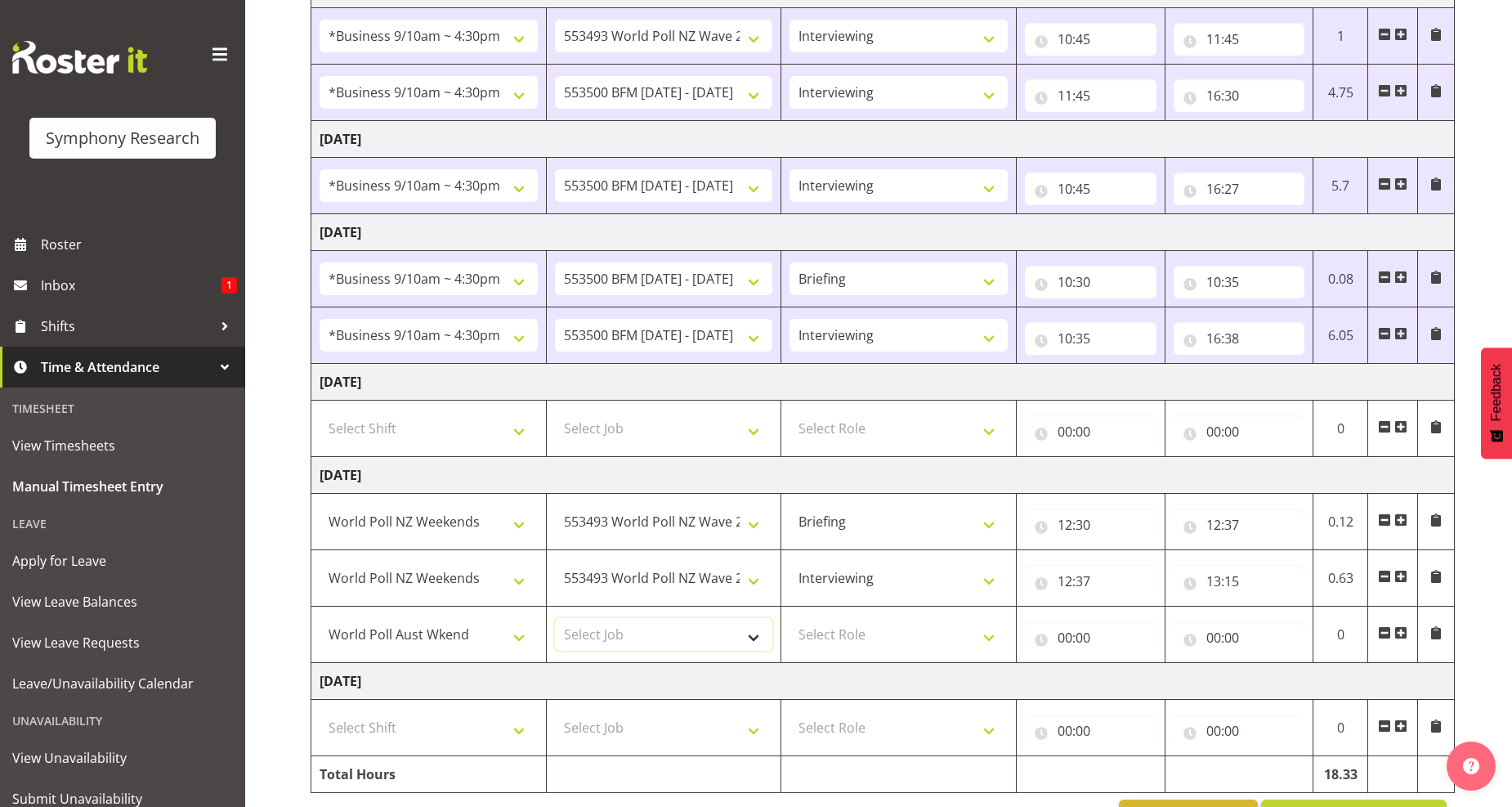
select select "10499"
click at [555, 619] on select "Select Job 550060 IF Admin 553492 World Poll Aus Wave 2 Main 2025 553493 World …" at bounding box center [664, 634] width 218 height 32
click at [992, 640] on select "Select Role Briefing Interviewing" at bounding box center [899, 634] width 218 height 32
select select "47"
click at [790, 619] on select "Select Role Briefing Interviewing" at bounding box center [899, 634] width 218 height 32
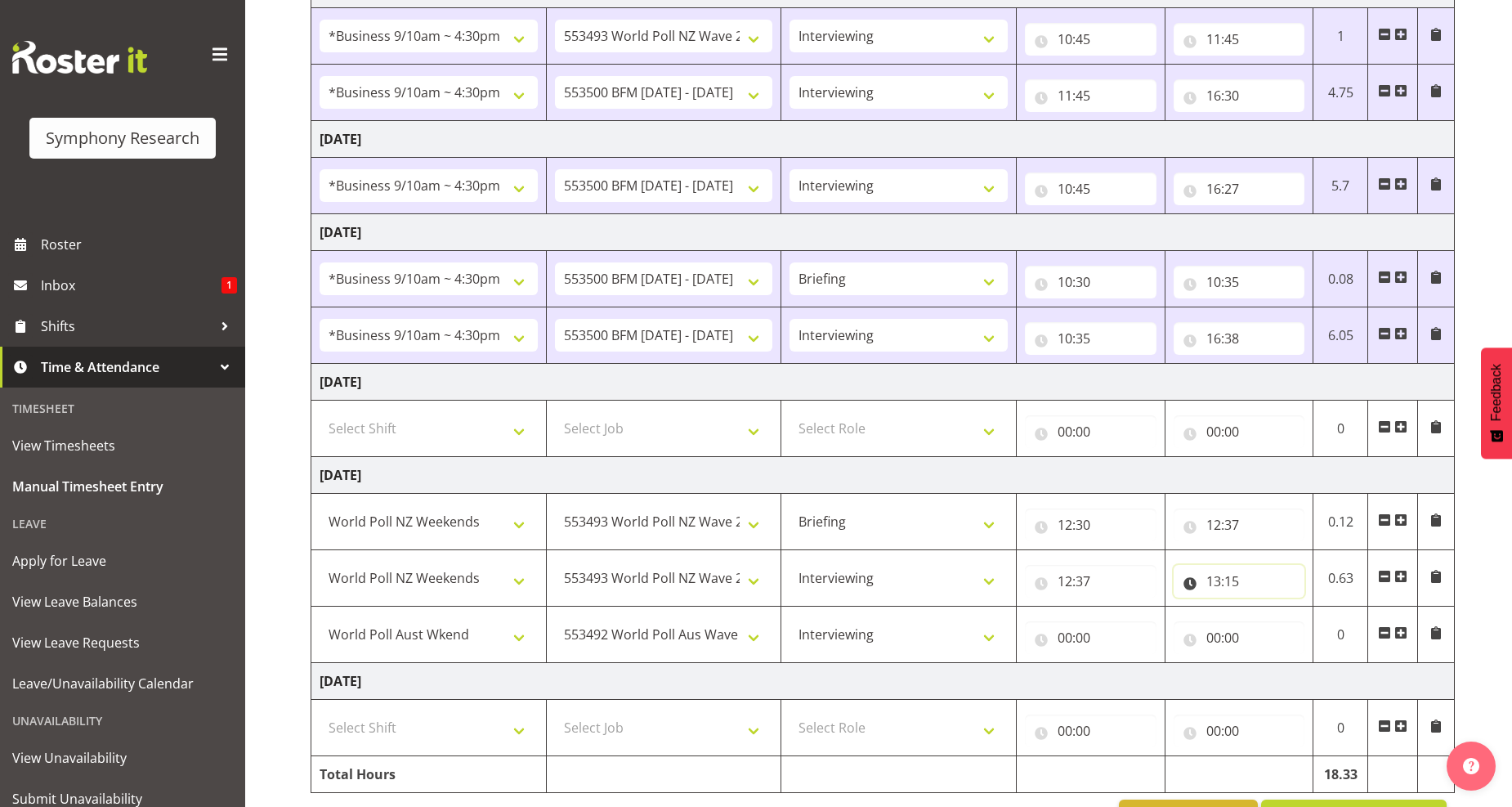
click at [1224, 582] on input "13:15" at bounding box center [1239, 581] width 132 height 32
click at [1327, 626] on select "00 01 02 03 04 05 06 07 08 09 10 11 12 13 14 15 16 17 18 19 20 21 22 23 24 25 2…" at bounding box center [1327, 624] width 37 height 32
select select "20"
click at [1309, 609] on select "00 01 02 03 04 05 06 07 08 09 10 11 12 13 14 15 16 17 18 19 20 21 22 23 24 25 2…" at bounding box center [1327, 624] width 37 height 32
type input "13:20"
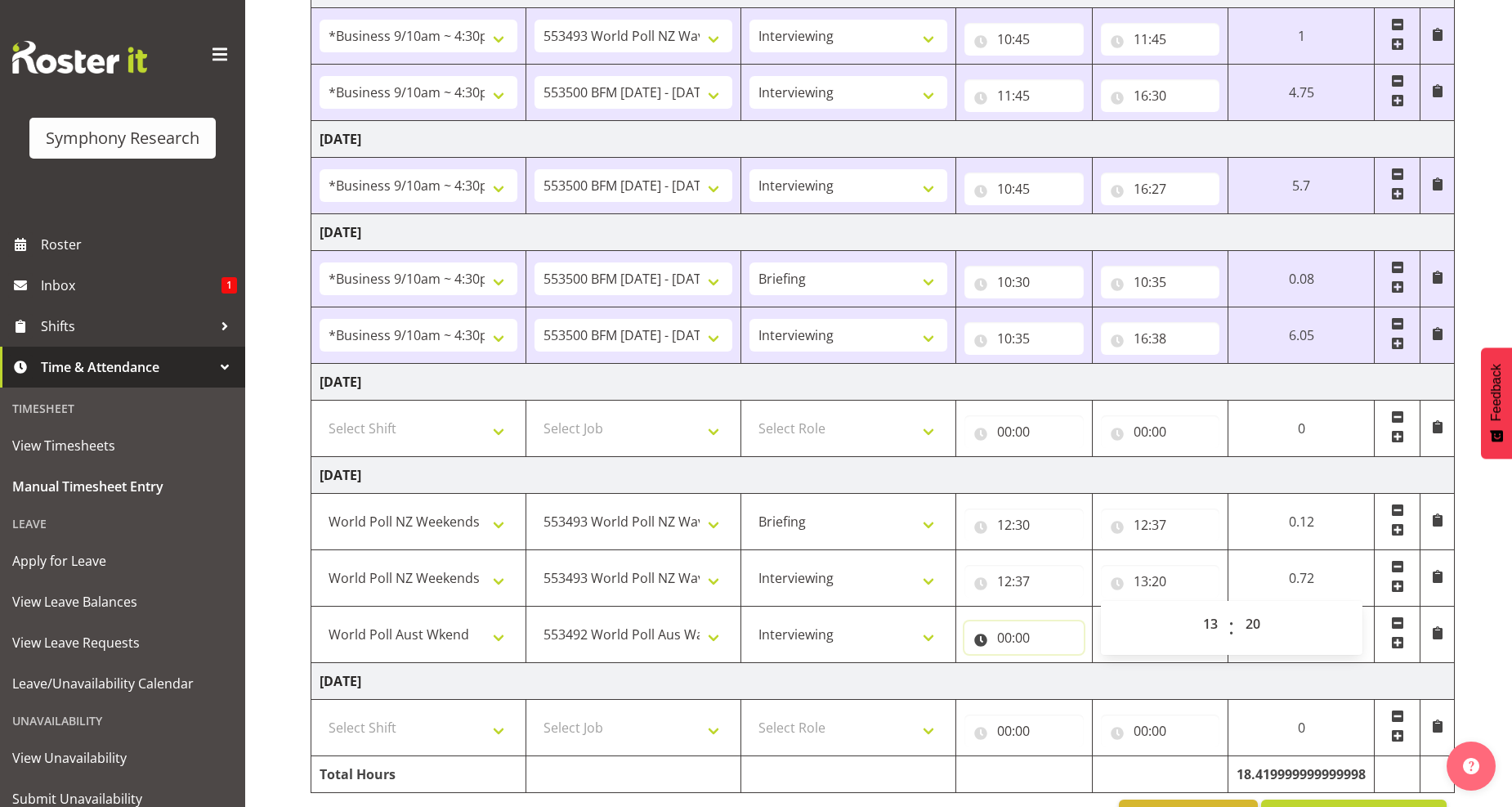
click at [1005, 635] on input "00:00" at bounding box center [1024, 637] width 119 height 32
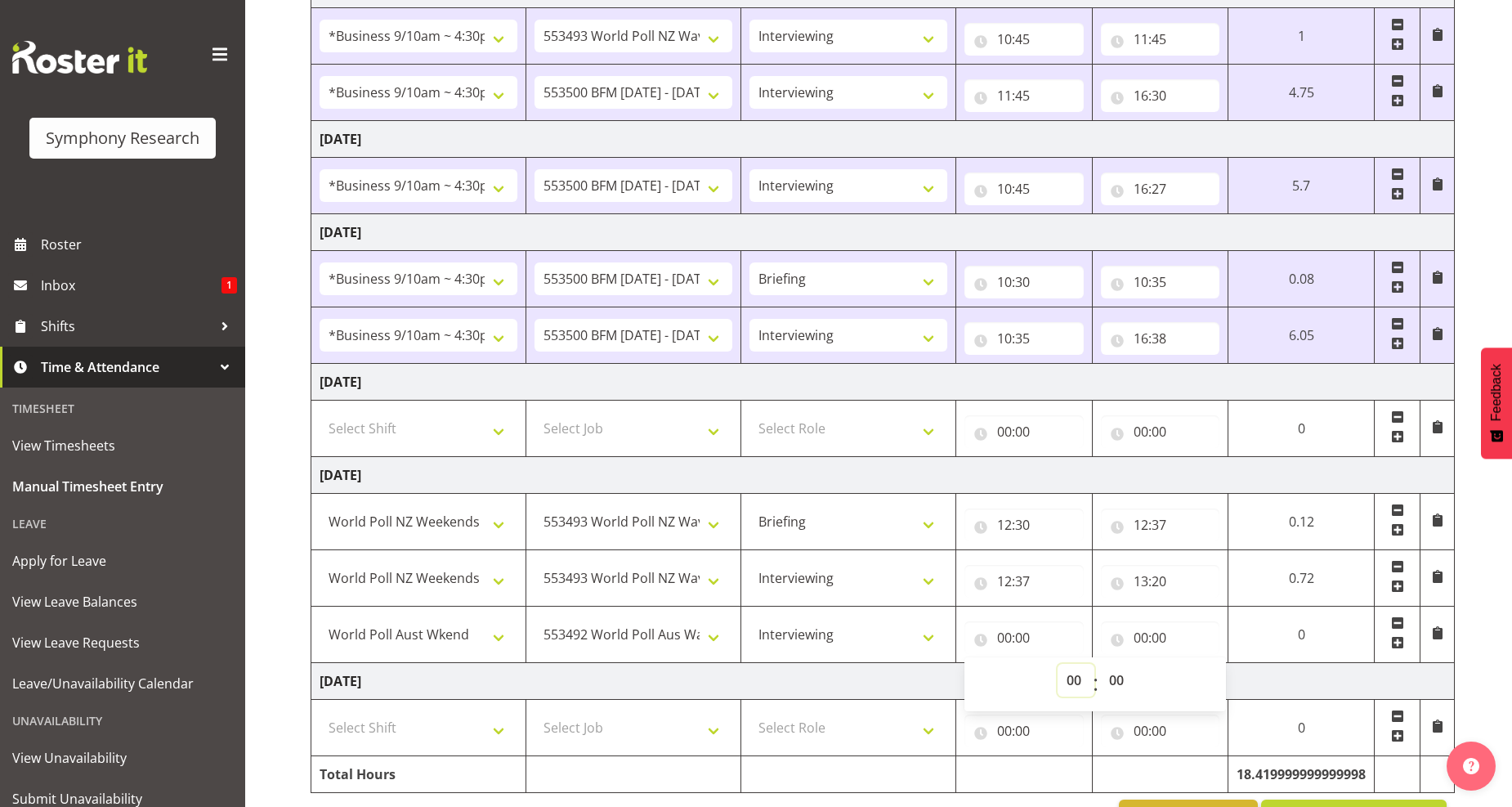
drag, startPoint x: 1066, startPoint y: 684, endPoint x: 1047, endPoint y: 684, distance: 19.0
click at [1066, 684] on select "00 01 02 03 04 05 06 07 08 09 10 11 12 13 14 15 16 17 18 19 20 21 22 23" at bounding box center [1076, 680] width 37 height 32
select select "13"
click at [1058, 667] on select "00 01 02 03 04 05 06 07 08 09 10 11 12 13 14 15 16 17 18 19 20 21 22 23" at bounding box center [1076, 680] width 37 height 32
type input "13:00"
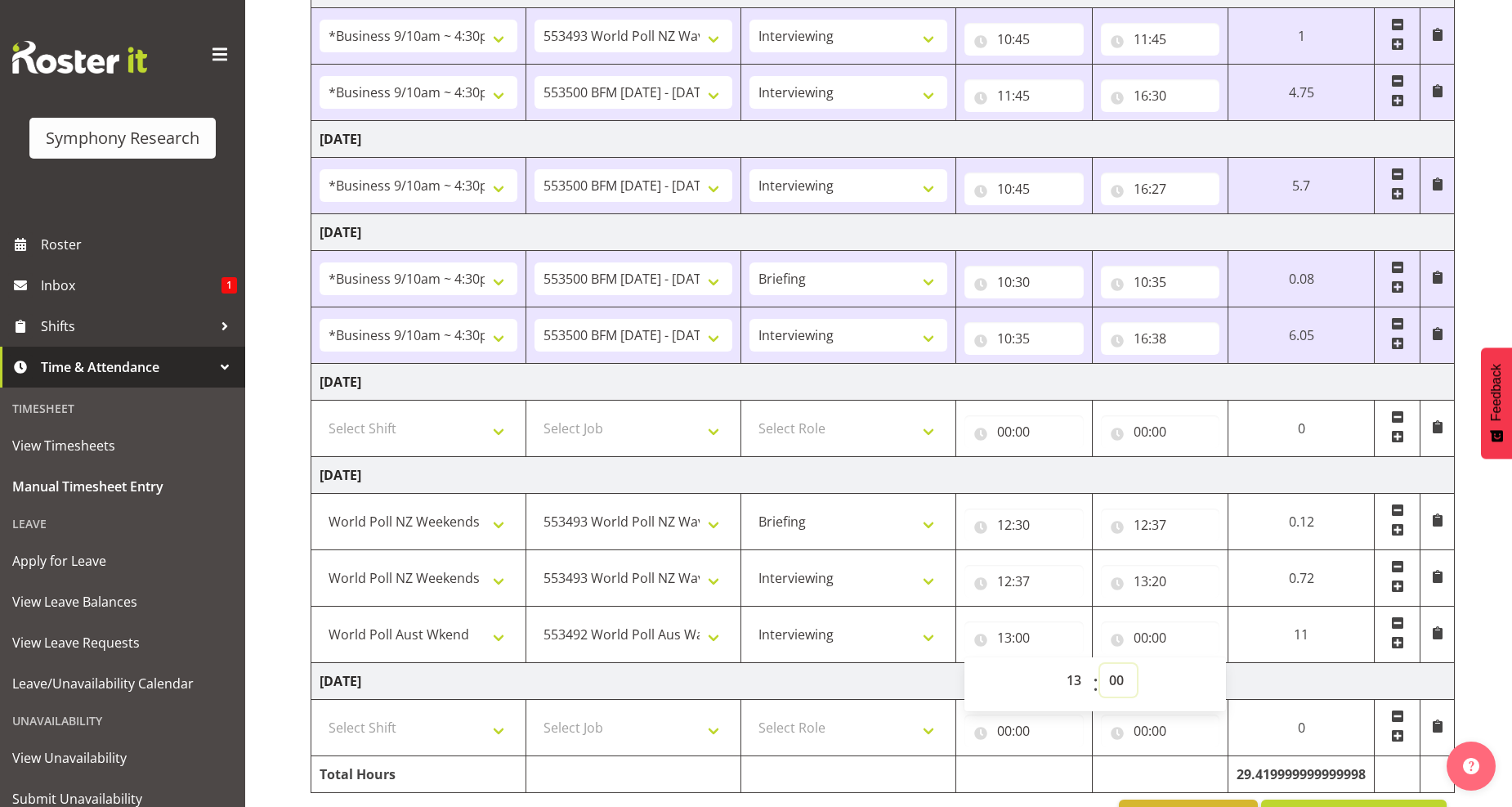
click at [1115, 688] on select "00 01 02 03 04 05 06 07 08 09 10 11 12 13 14 15 16 17 18 19 20 21 22 23 24 25 2…" at bounding box center [1118, 680] width 37 height 32
select select "20"
click at [1100, 667] on select "00 01 02 03 04 05 06 07 08 09 10 11 12 13 14 15 16 17 18 19 20 21 22 23 24 25 2…" at bounding box center [1118, 680] width 37 height 32
type input "13:20"
click at [1154, 644] on input "00:00" at bounding box center [1160, 637] width 119 height 32
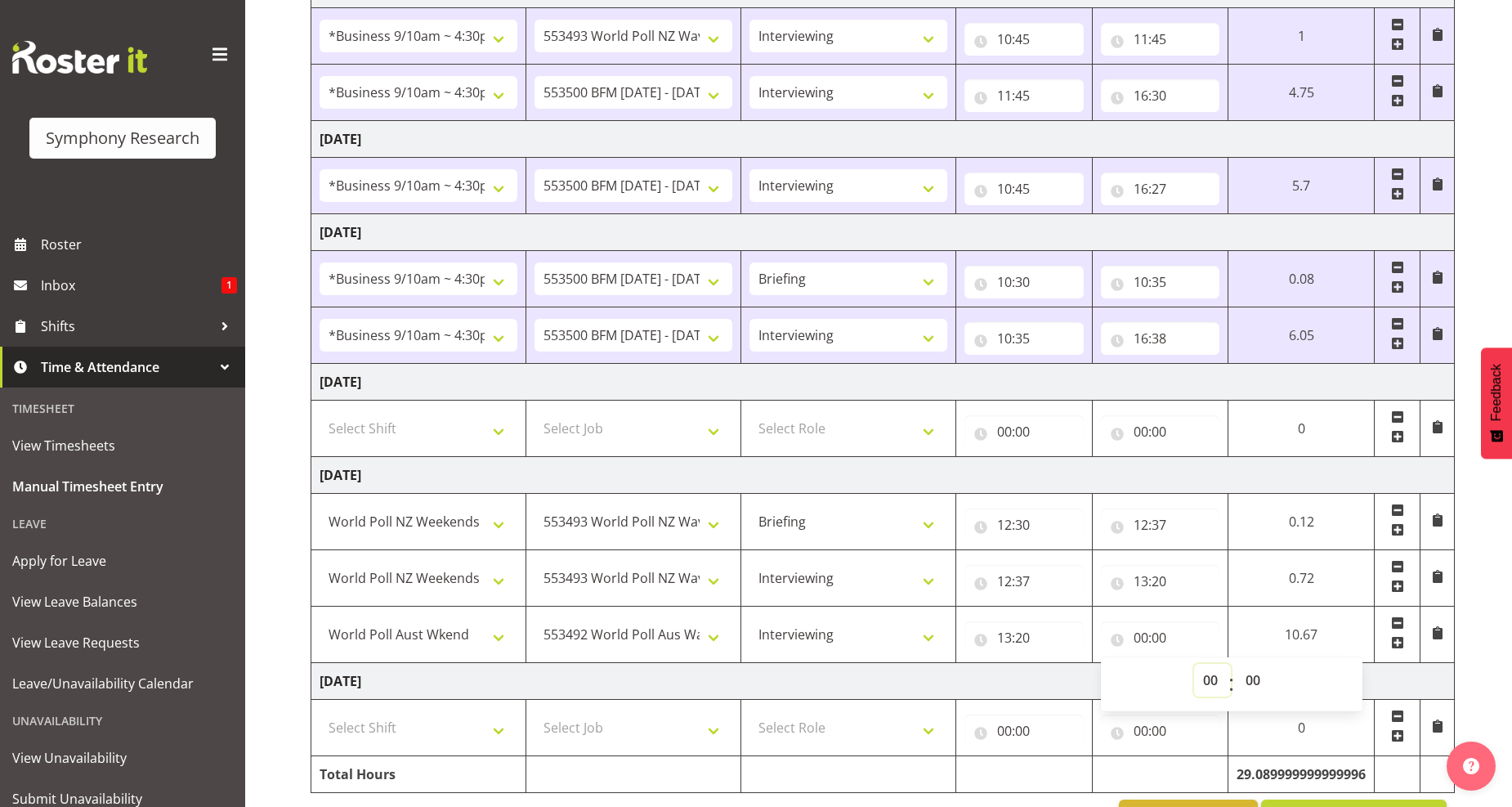
drag, startPoint x: 1203, startPoint y: 684, endPoint x: 1197, endPoint y: 672, distance: 13.4
click at [1203, 684] on select "00 01 02 03 04 05 06 07 08 09 10 11 12 13 14 15 16 17 18 19 20 21 22 23" at bounding box center [1212, 680] width 37 height 32
select select "19"
click at [1194, 667] on select "00 01 02 03 04 05 06 07 08 09 10 11 12 13 14 15 16 17 18 19 20 21 22 23" at bounding box center [1212, 680] width 37 height 32
type input "19:00"
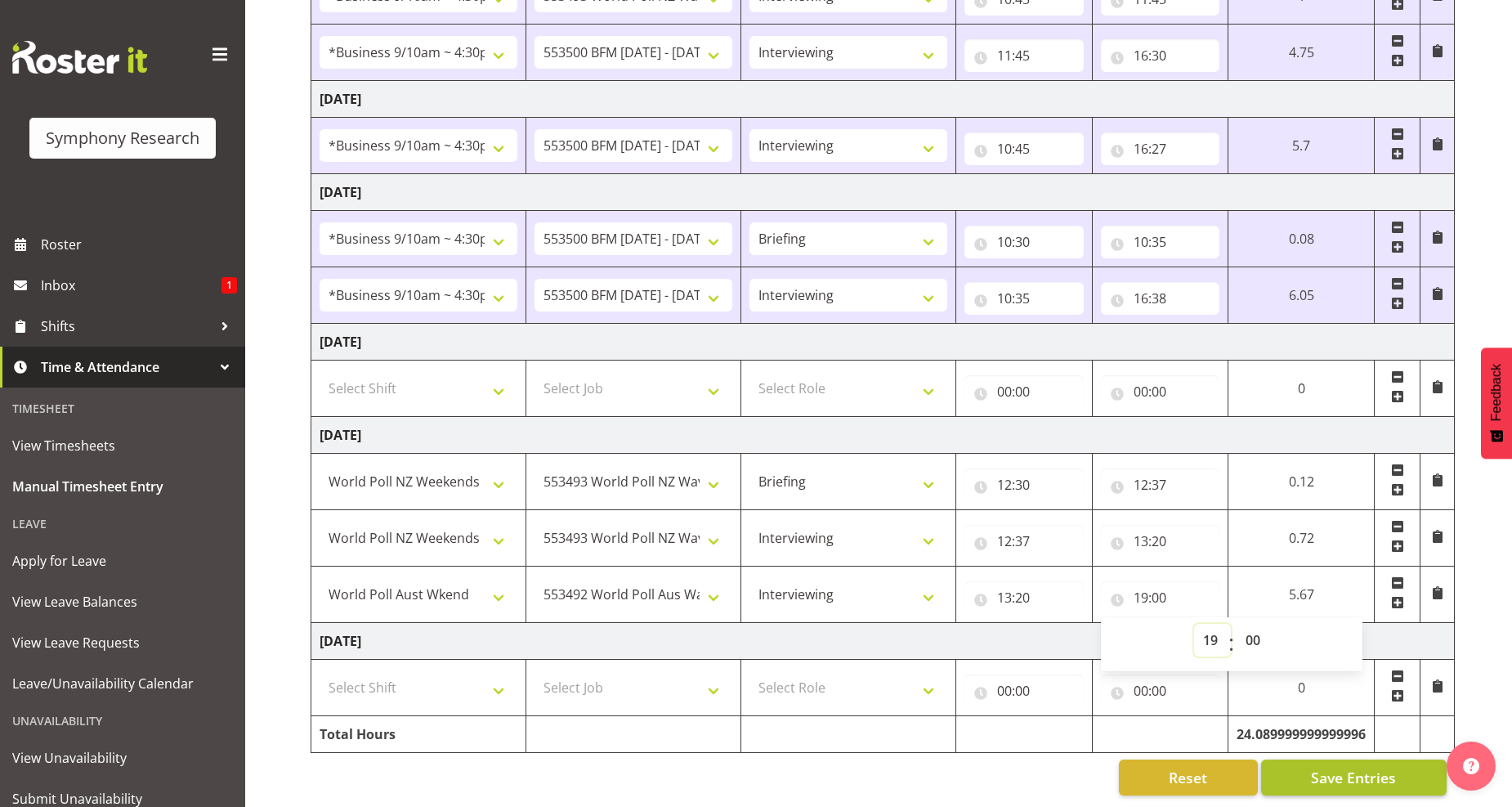
scroll to position [442, 0]
click at [1305, 770] on button "Save Entries" at bounding box center [1354, 777] width 186 height 36
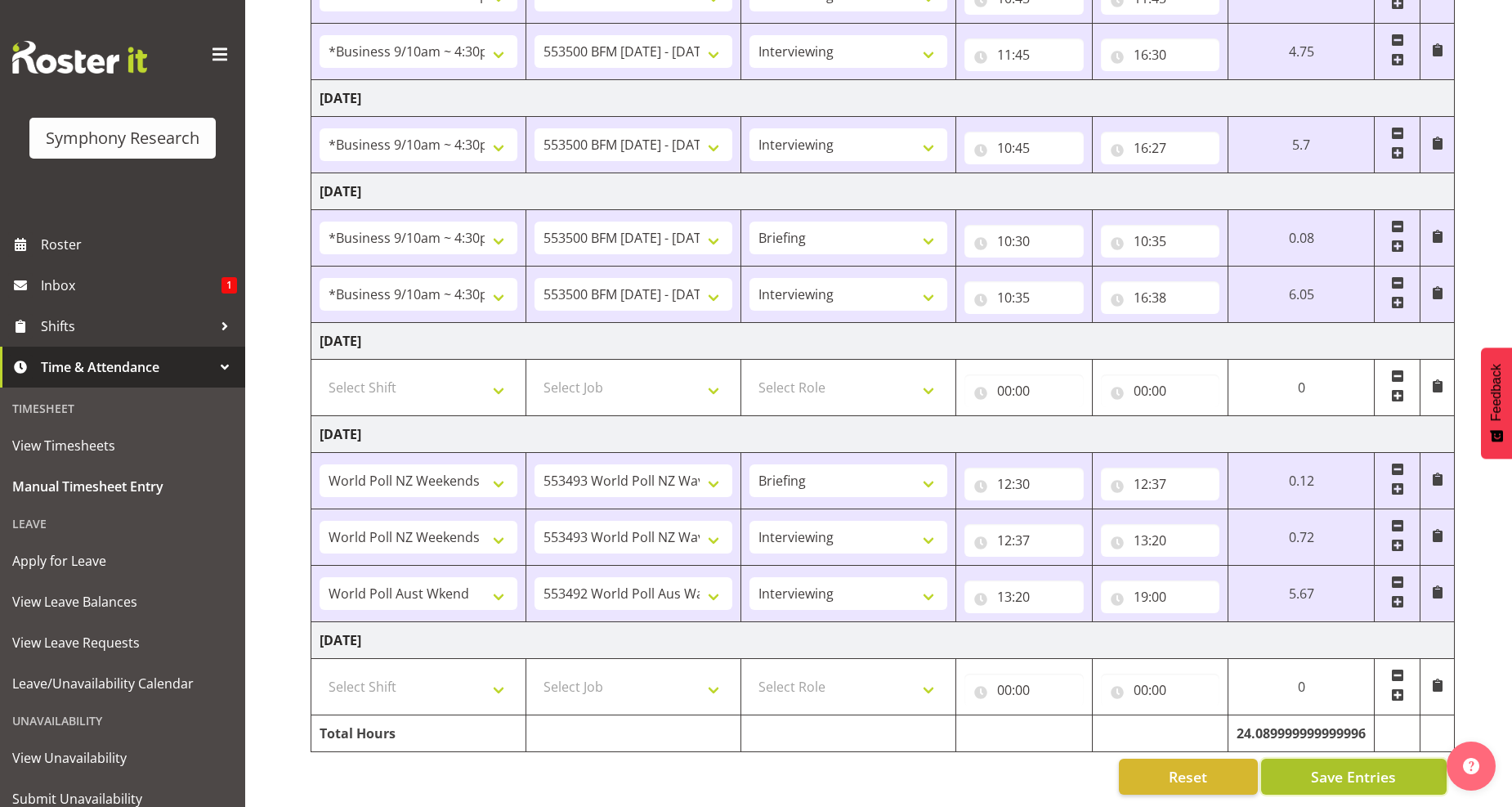
click at [1339, 768] on span "Save Entries" at bounding box center [1354, 777] width 85 height 21
click at [68, 237] on span "Roster" at bounding box center [138, 245] width 196 height 25
